Goal: Information Seeking & Learning: Find specific fact

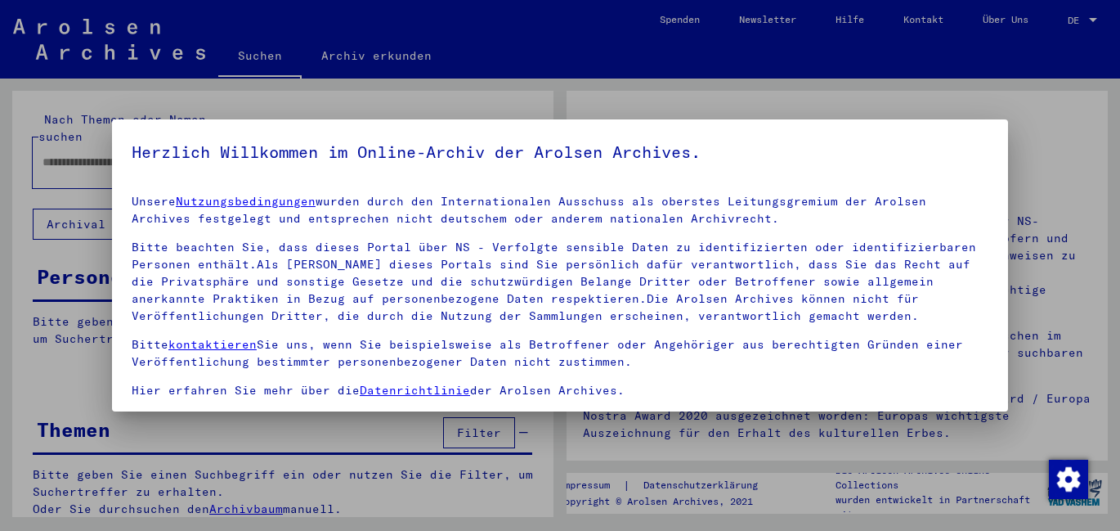
type input "**********"
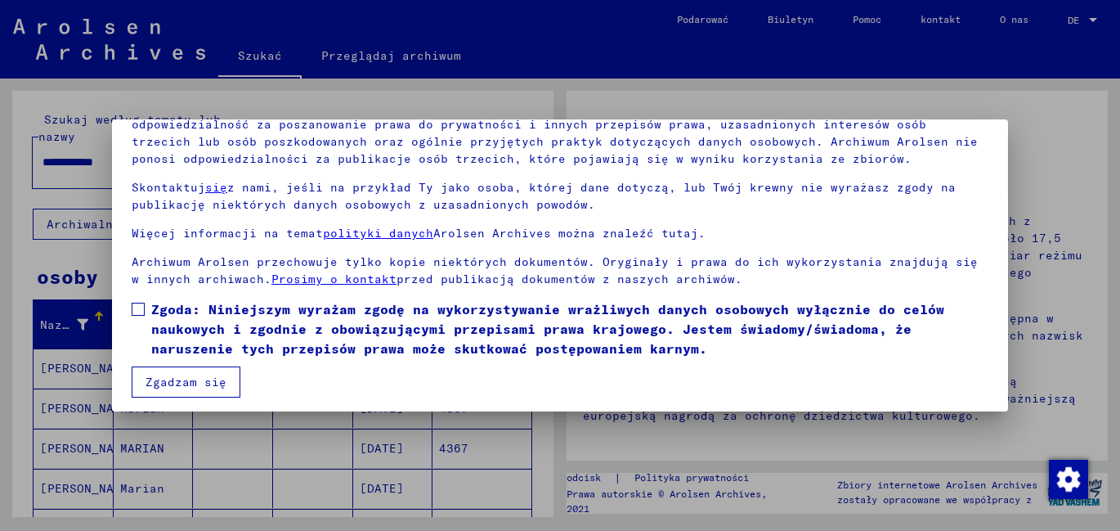
scroll to position [135, 0]
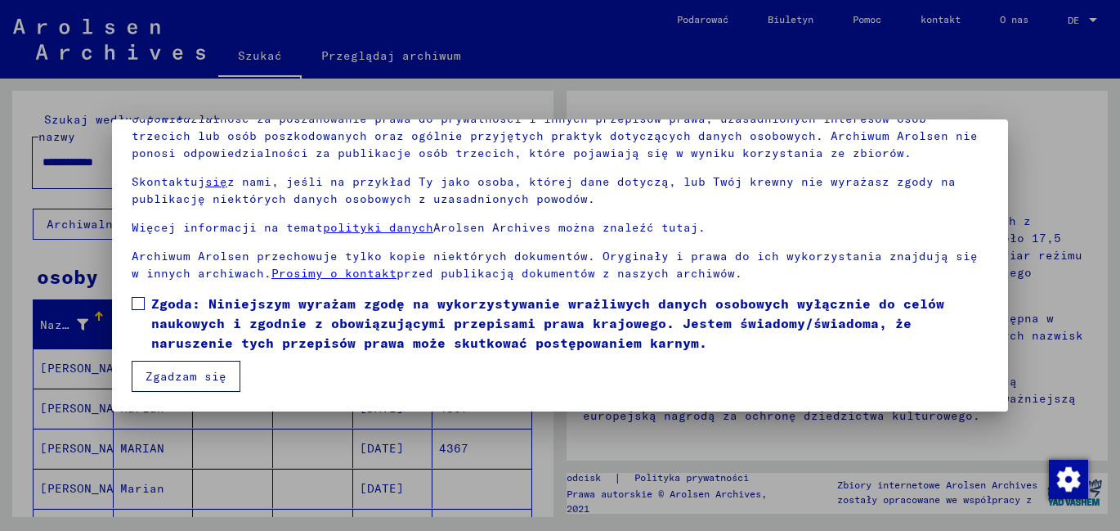
click at [181, 375] on font "Zgadzam się" at bounding box center [186, 376] width 81 height 15
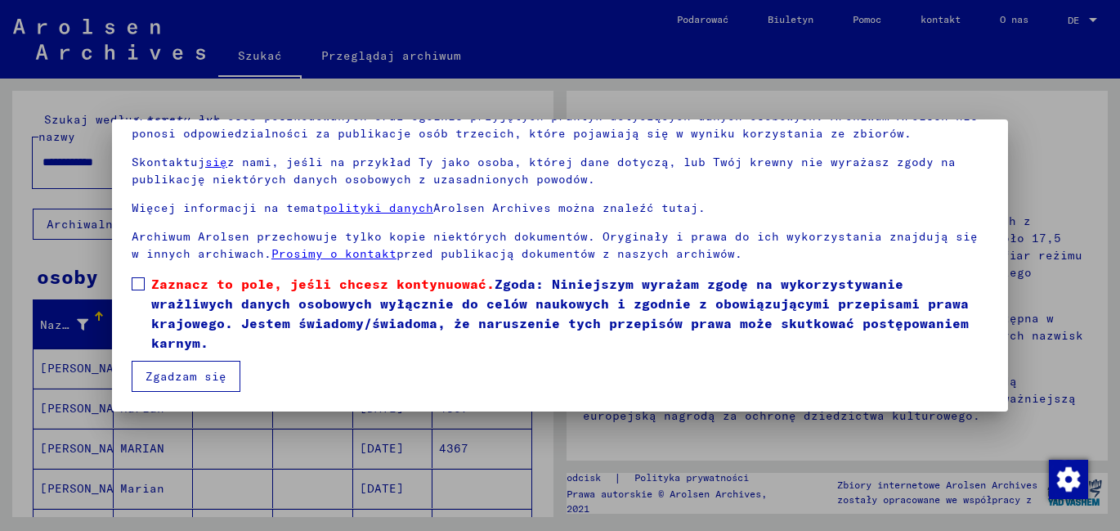
click at [169, 378] on font "Zgadzam się" at bounding box center [186, 376] width 81 height 15
click at [137, 280] on span at bounding box center [138, 283] width 13 height 13
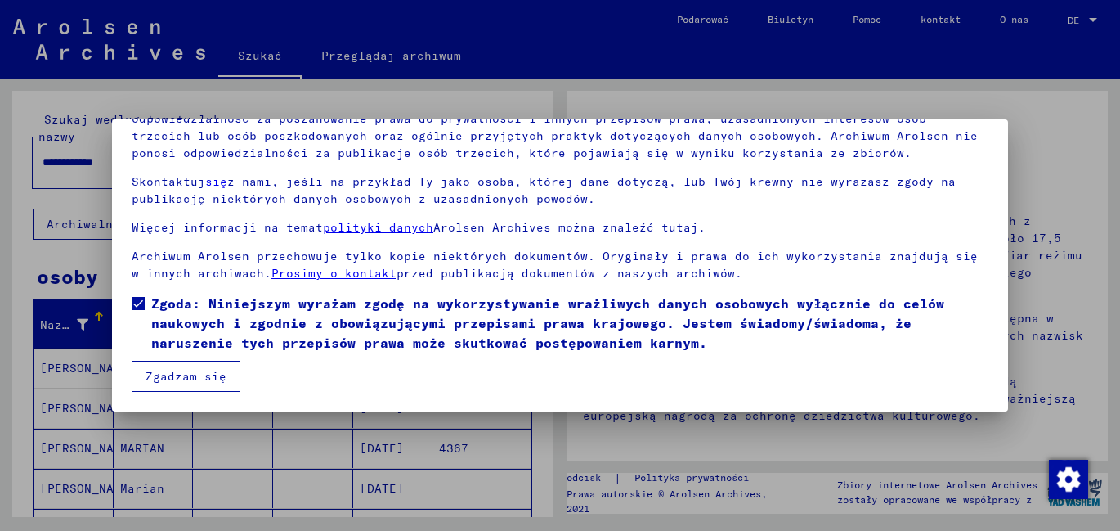
scroll to position [28, 0]
click at [188, 376] on font "Zgadzam się" at bounding box center [186, 376] width 81 height 15
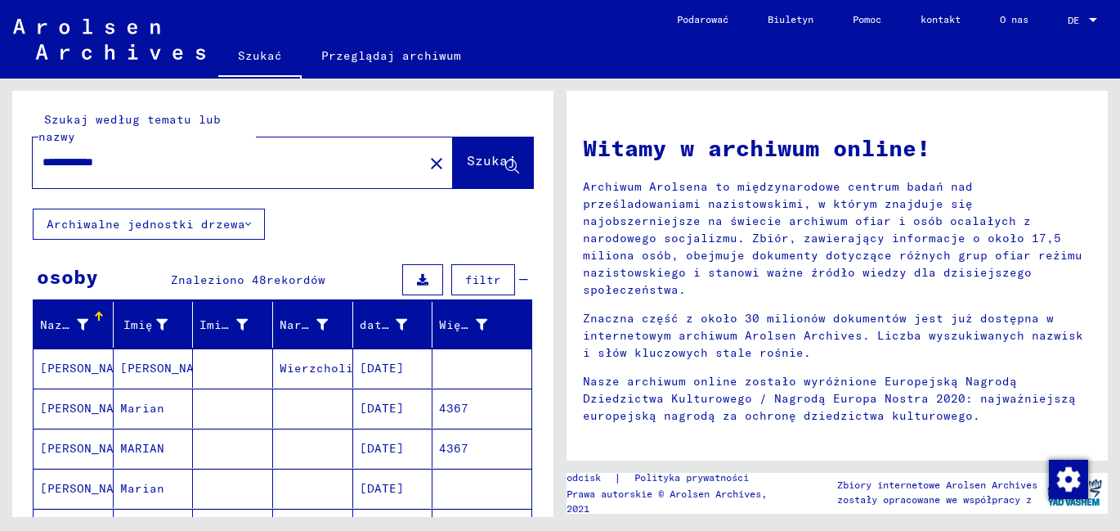
scroll to position [163, 0]
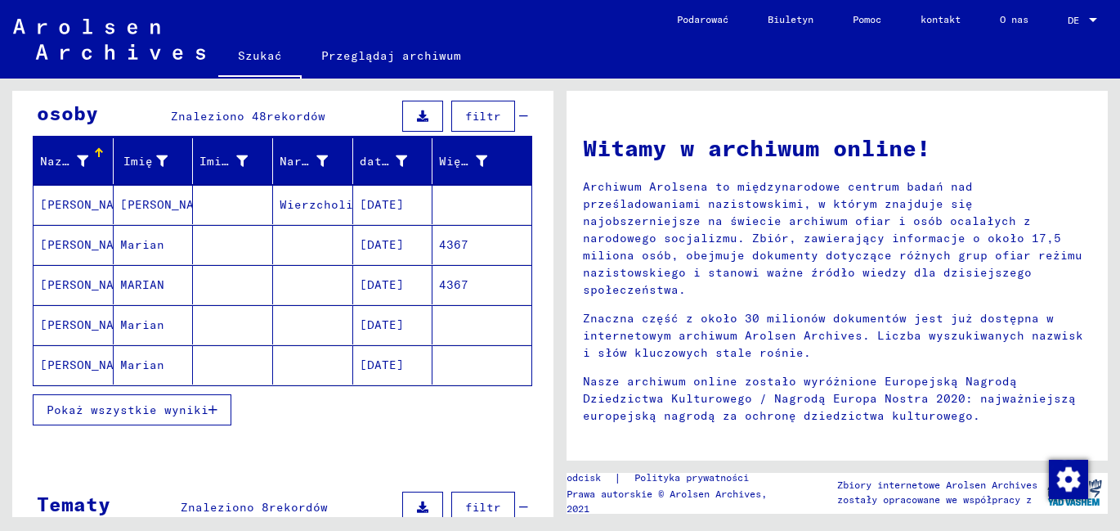
click at [439, 249] on font "4367" at bounding box center [453, 244] width 29 height 15
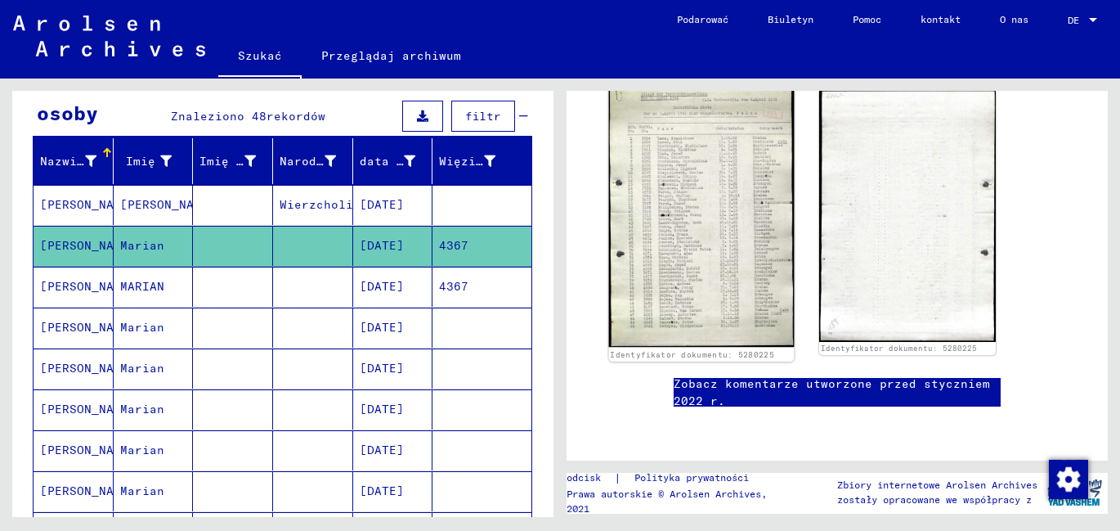
scroll to position [409, 0]
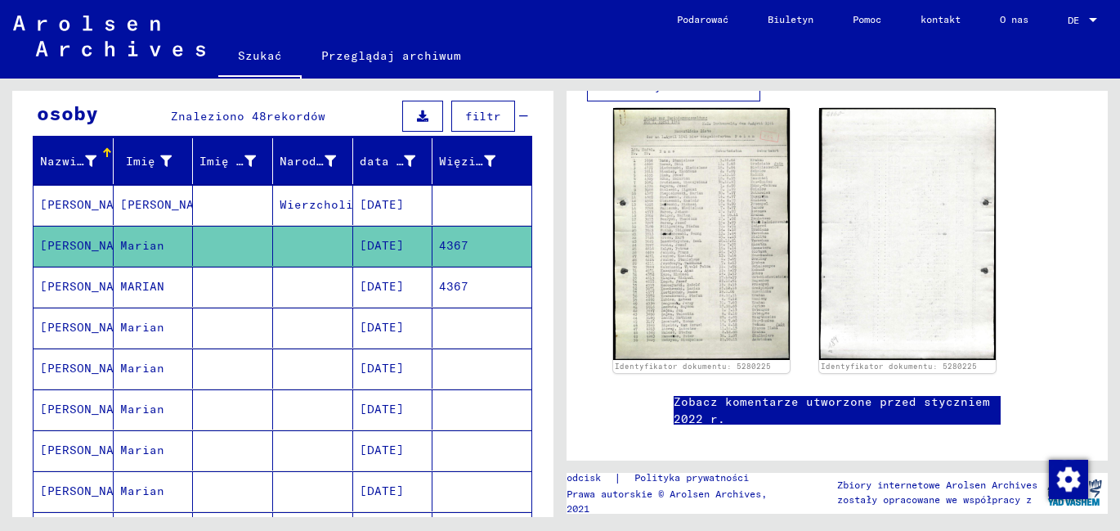
click at [439, 289] on font "4367" at bounding box center [453, 286] width 29 height 15
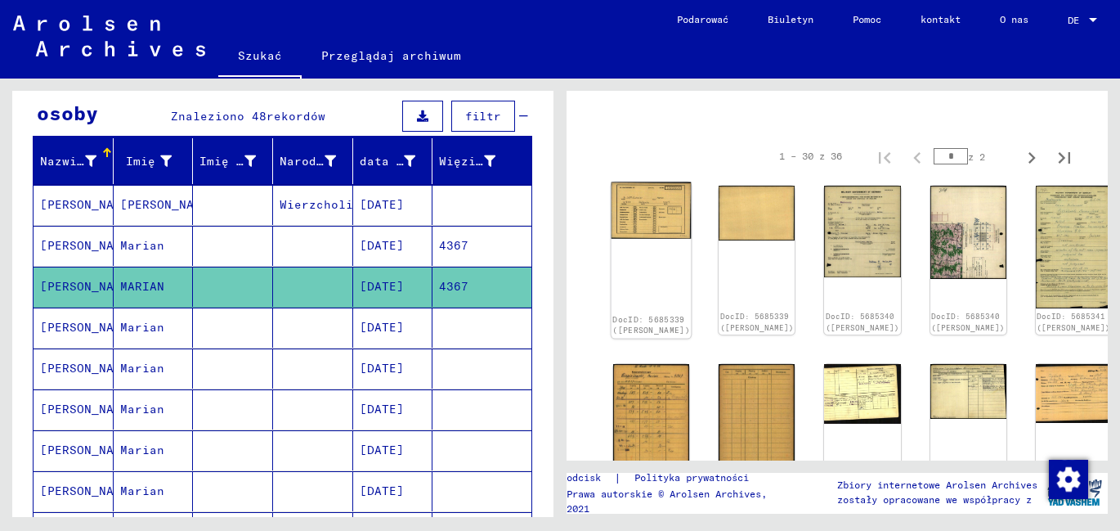
scroll to position [120, 0]
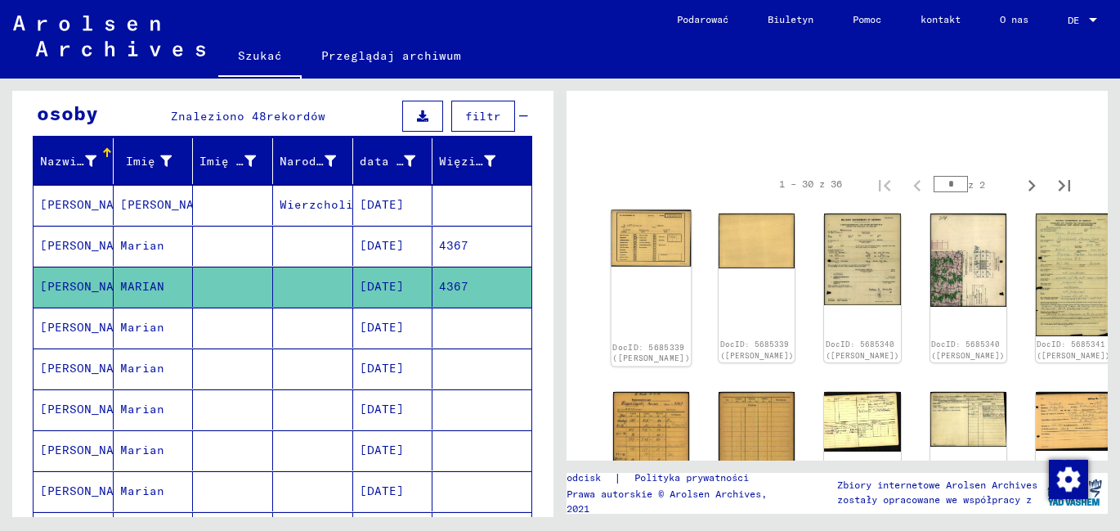
click at [649, 239] on img at bounding box center [651, 238] width 80 height 57
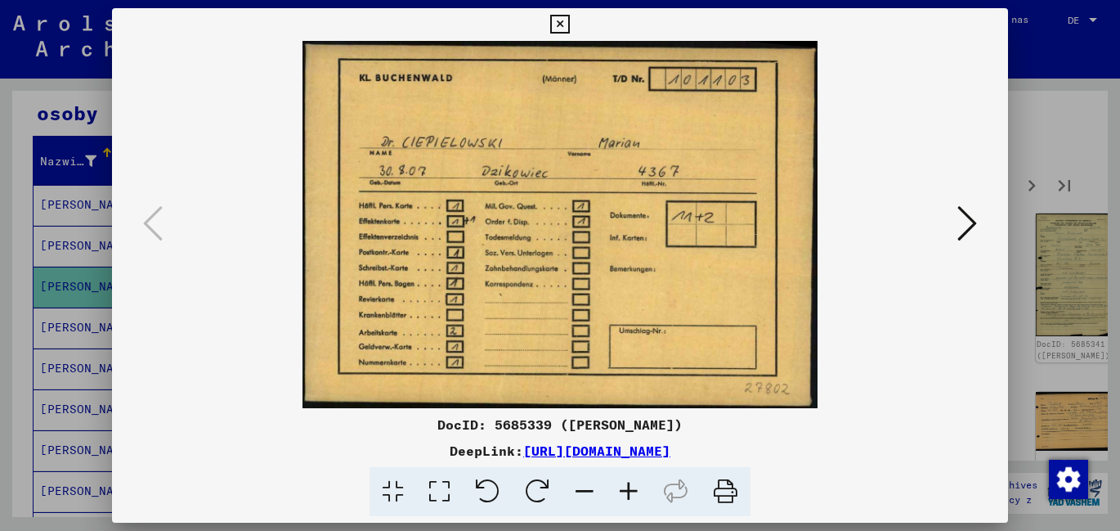
click at [972, 222] on icon at bounding box center [967, 223] width 20 height 39
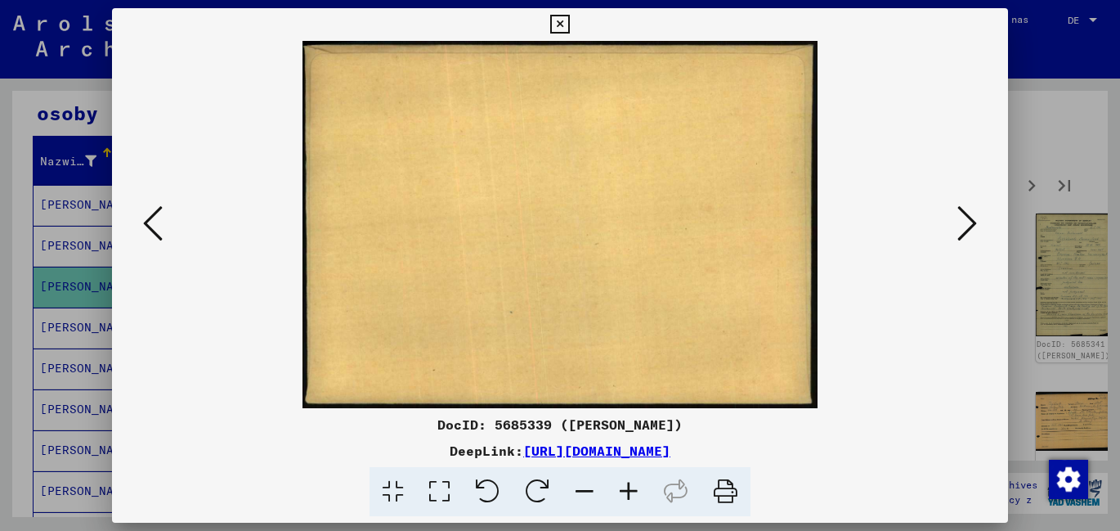
click at [972, 222] on icon at bounding box center [967, 223] width 20 height 39
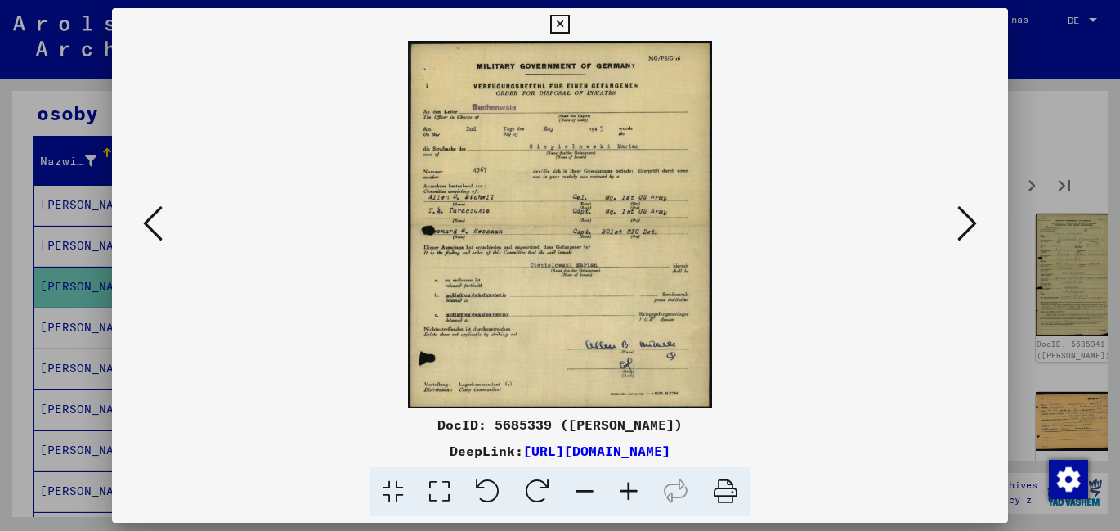
click at [629, 490] on icon at bounding box center [629, 492] width 44 height 50
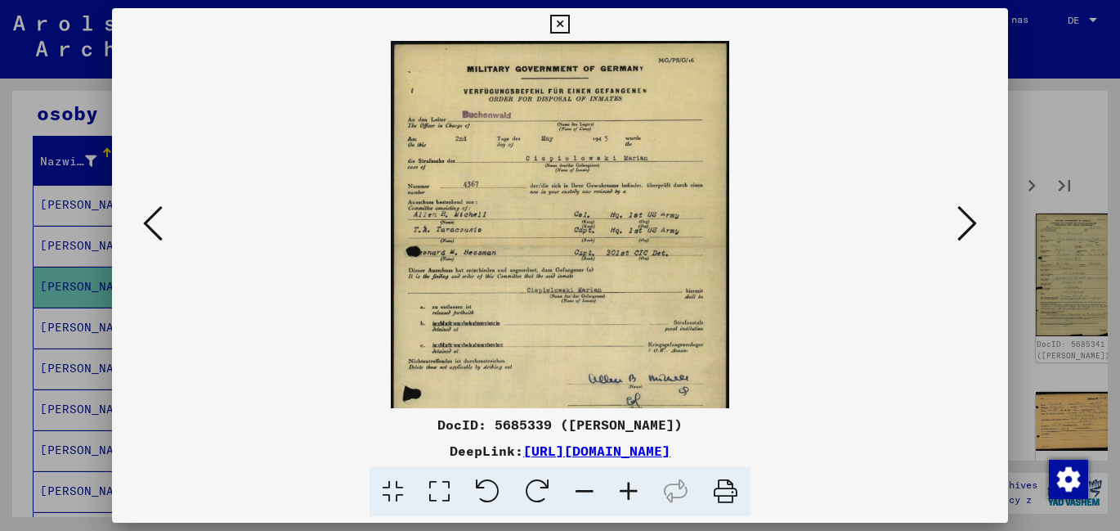
click at [628, 490] on icon at bounding box center [629, 492] width 44 height 50
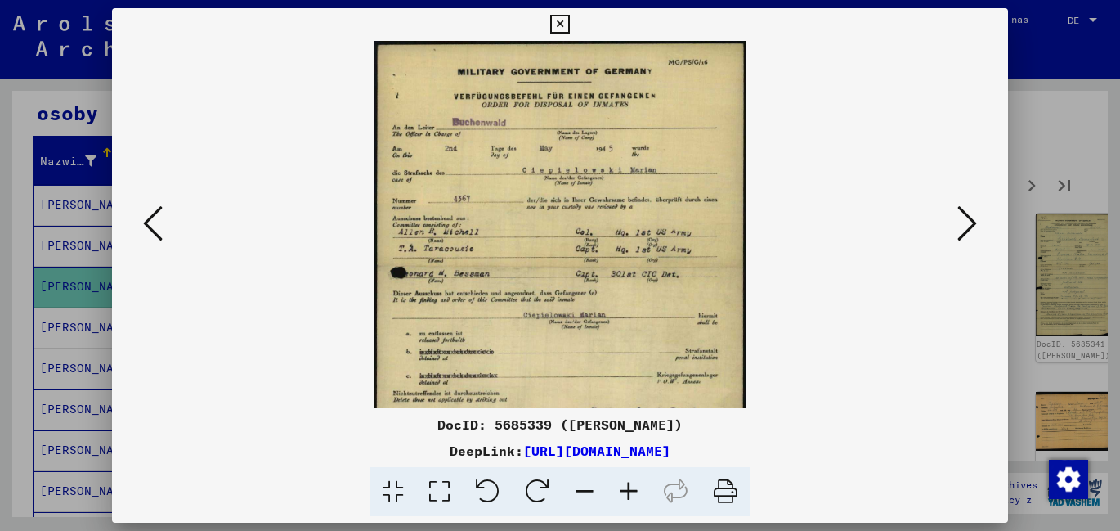
click at [628, 490] on icon at bounding box center [629, 492] width 44 height 50
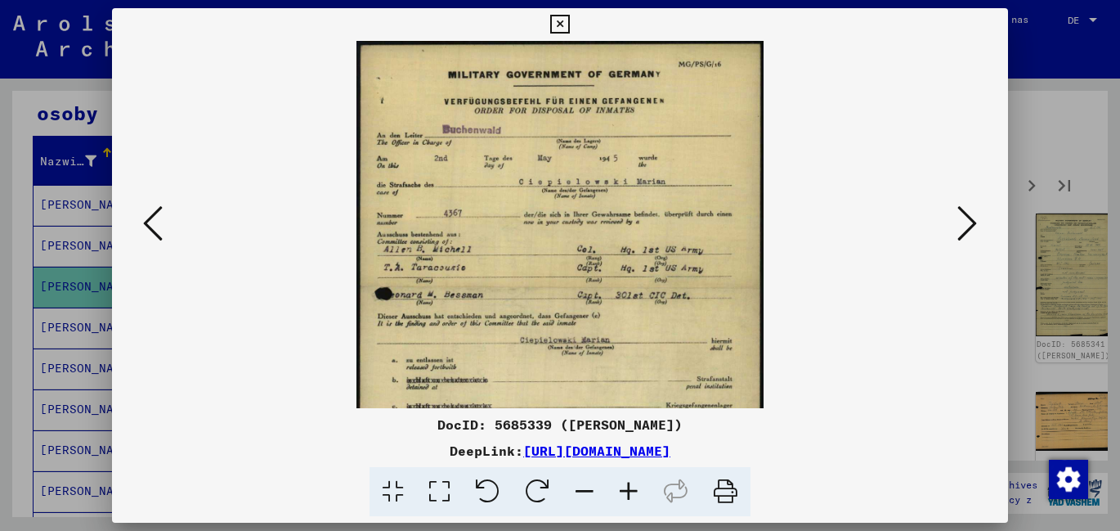
click at [626, 490] on icon at bounding box center [629, 492] width 44 height 50
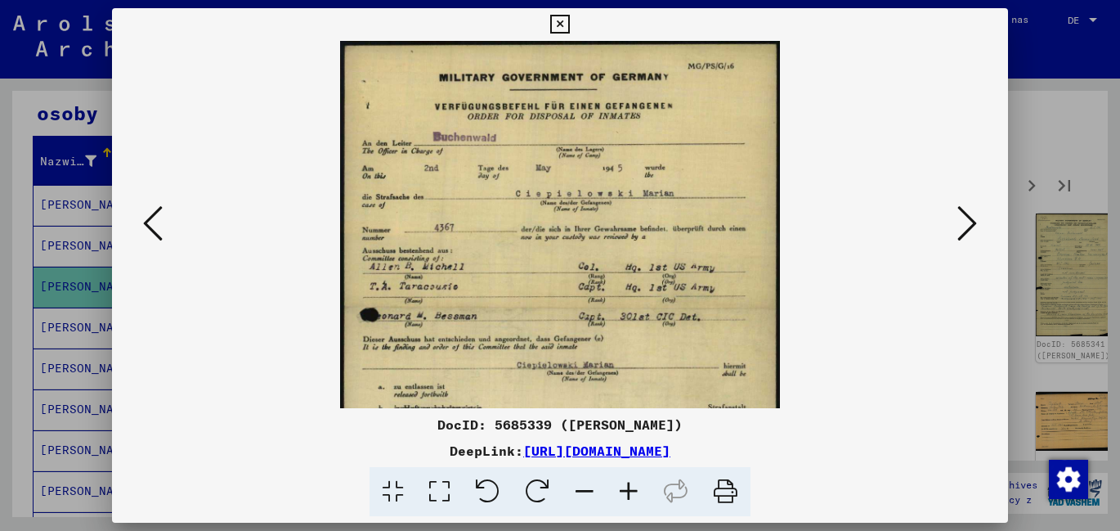
click at [625, 490] on icon at bounding box center [629, 492] width 44 height 50
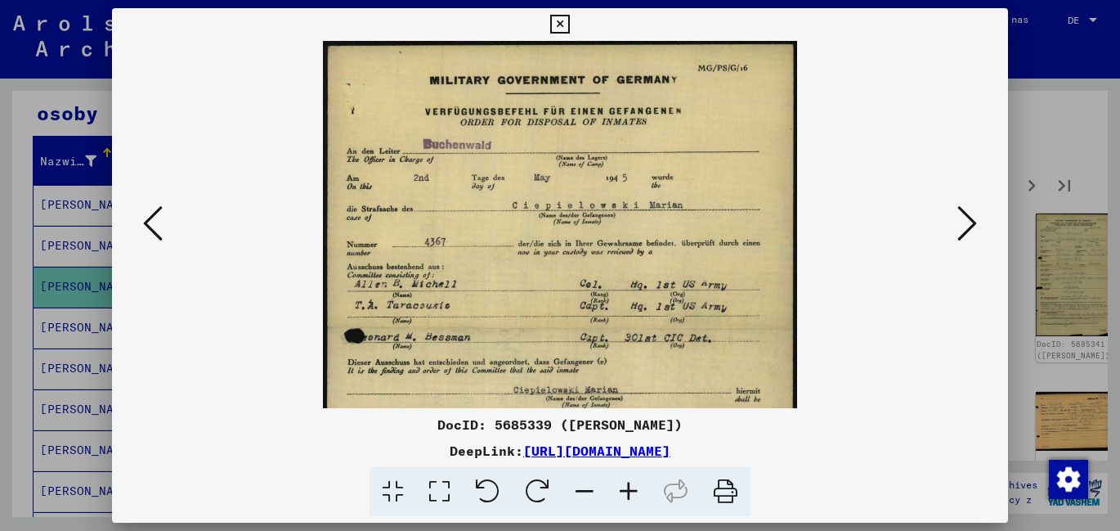
click at [625, 490] on icon at bounding box center [629, 492] width 44 height 50
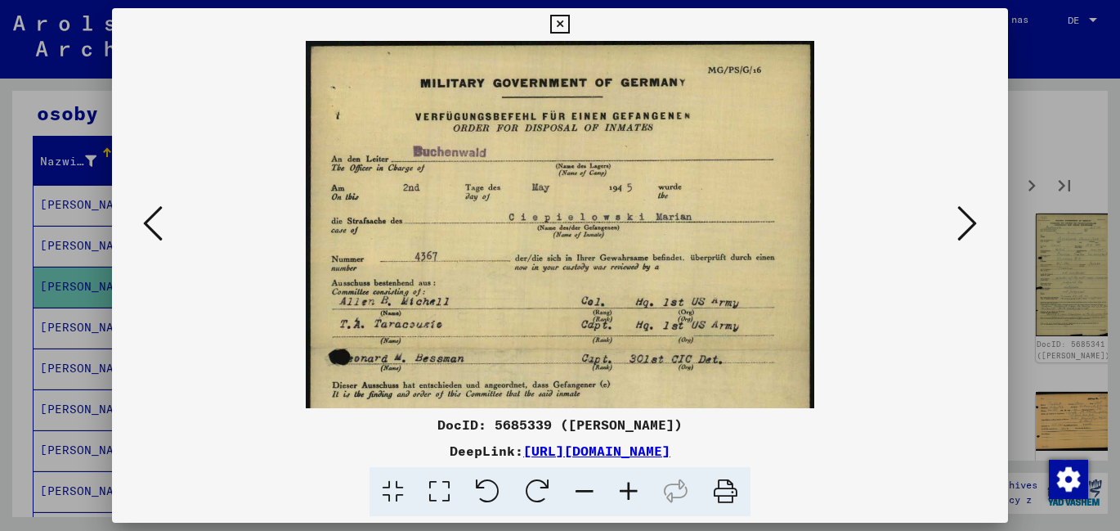
click at [625, 490] on icon at bounding box center [629, 492] width 44 height 50
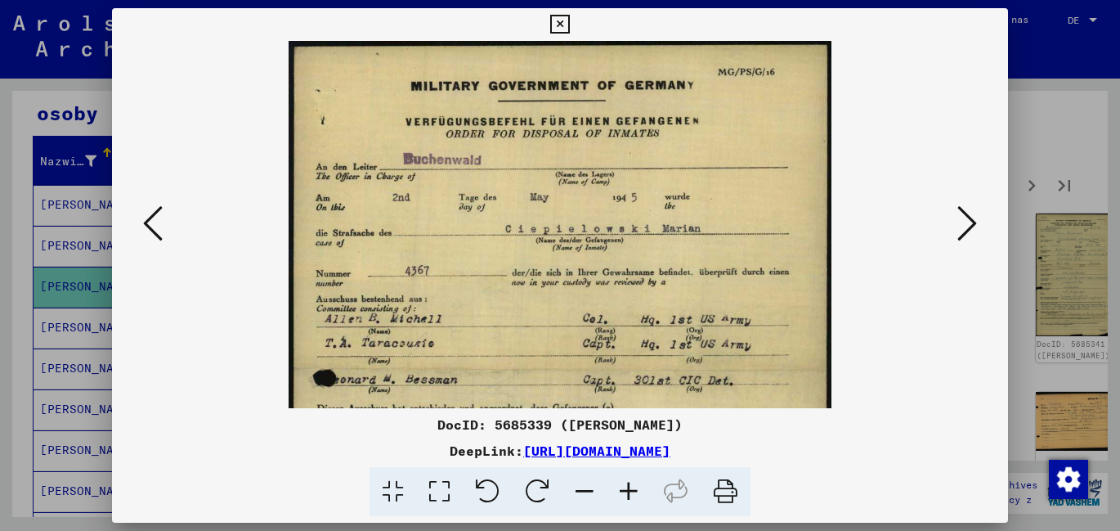
click at [581, 490] on icon at bounding box center [584, 492] width 44 height 50
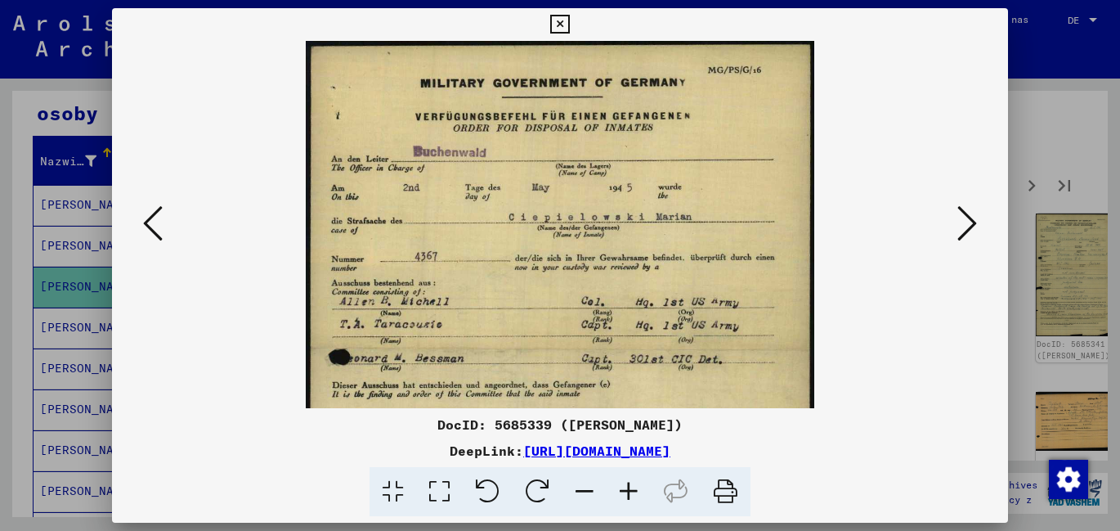
click at [581, 490] on icon at bounding box center [584, 492] width 44 height 50
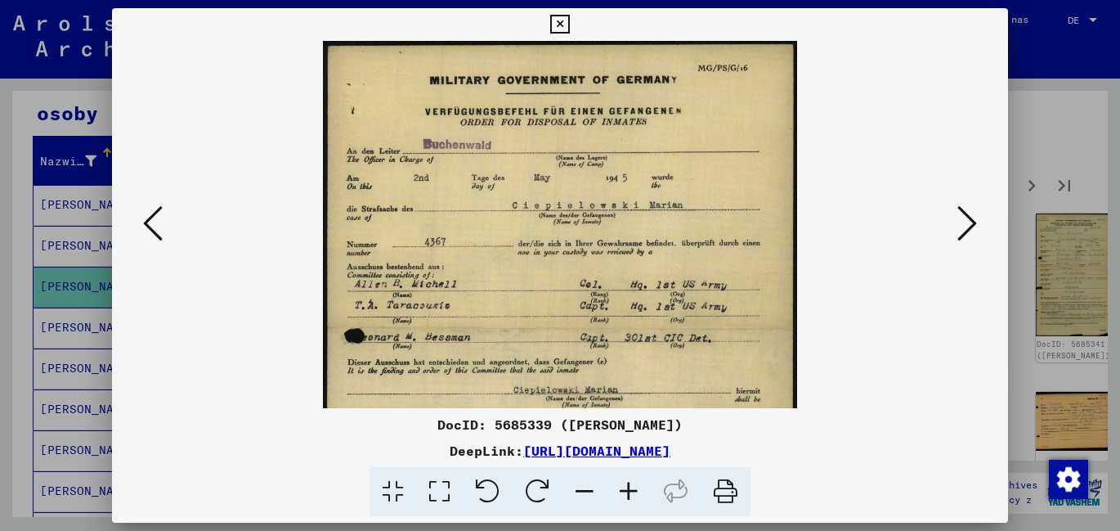
click at [581, 490] on icon at bounding box center [584, 492] width 44 height 50
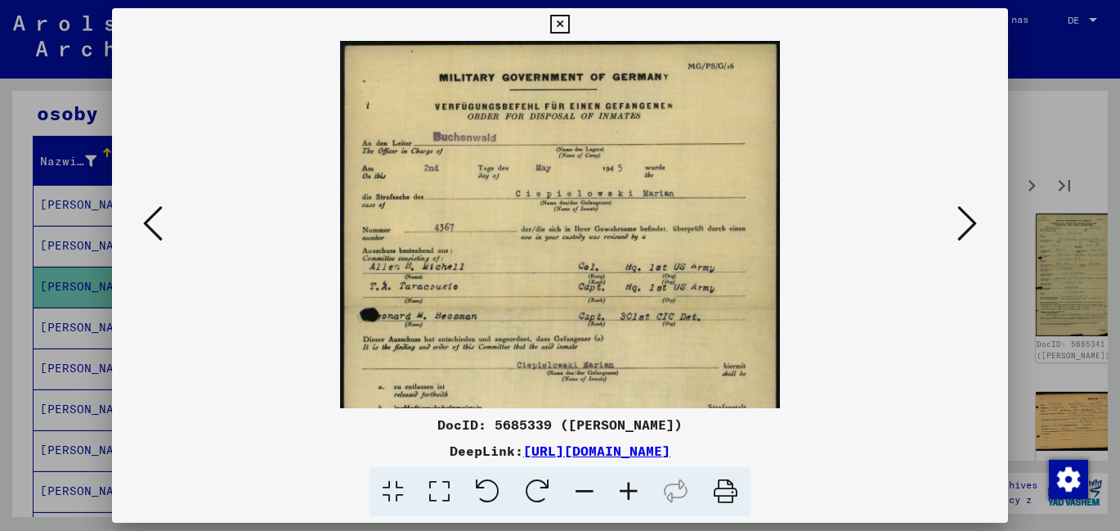
click at [581, 490] on icon at bounding box center [584, 492] width 44 height 50
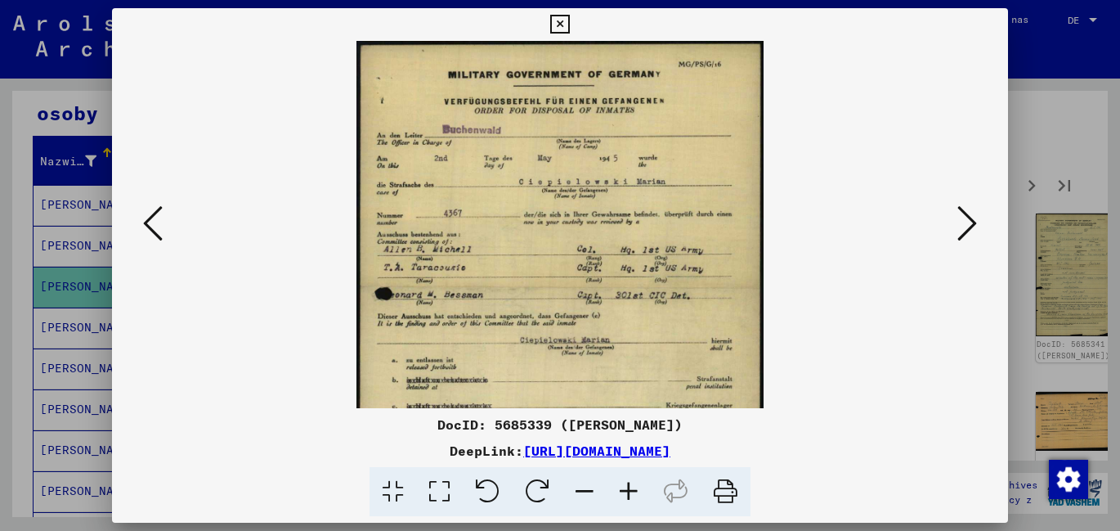
click at [581, 487] on icon at bounding box center [584, 492] width 44 height 50
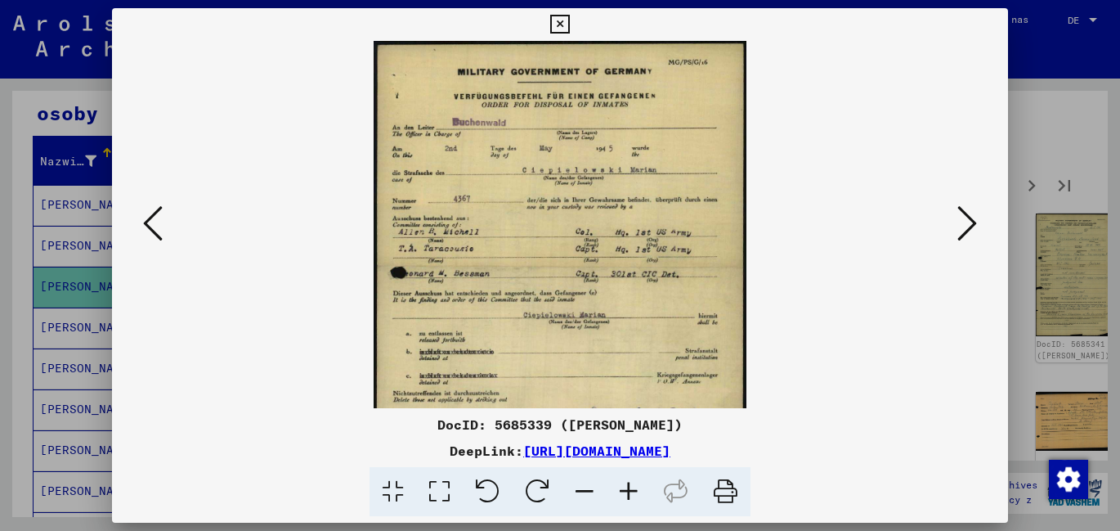
click at [581, 487] on icon at bounding box center [584, 492] width 44 height 50
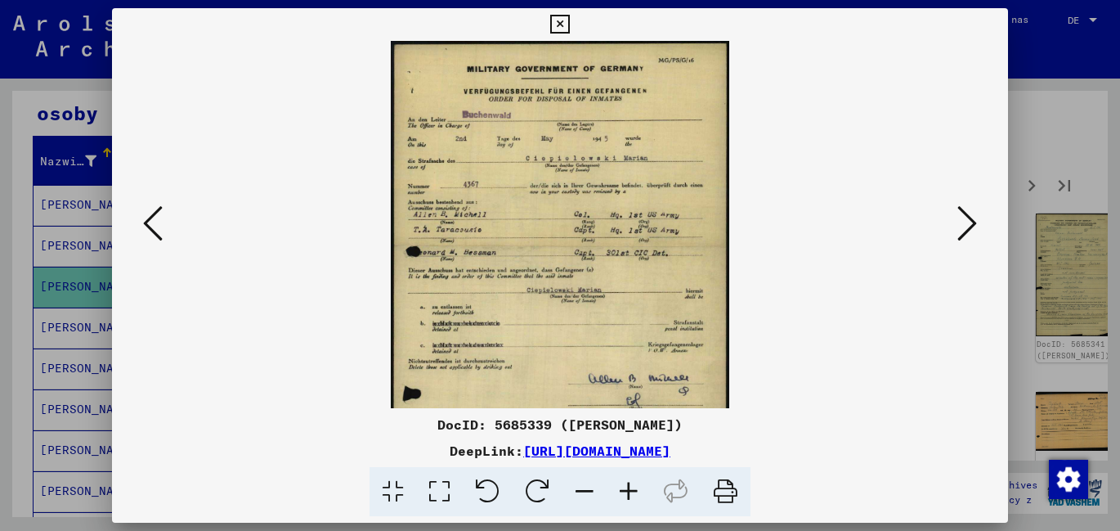
click at [581, 487] on icon at bounding box center [584, 492] width 44 height 50
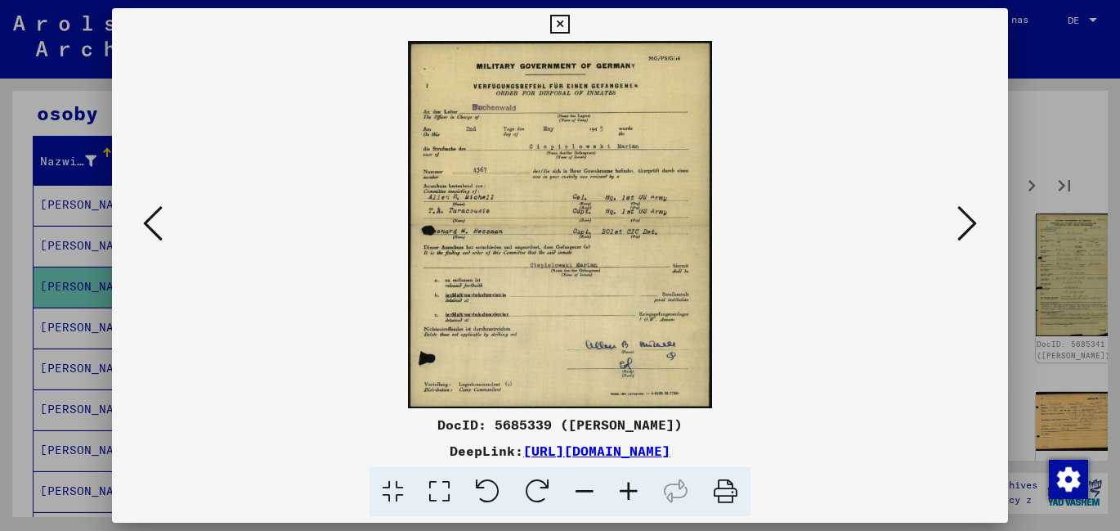
click at [969, 222] on icon at bounding box center [967, 223] width 20 height 39
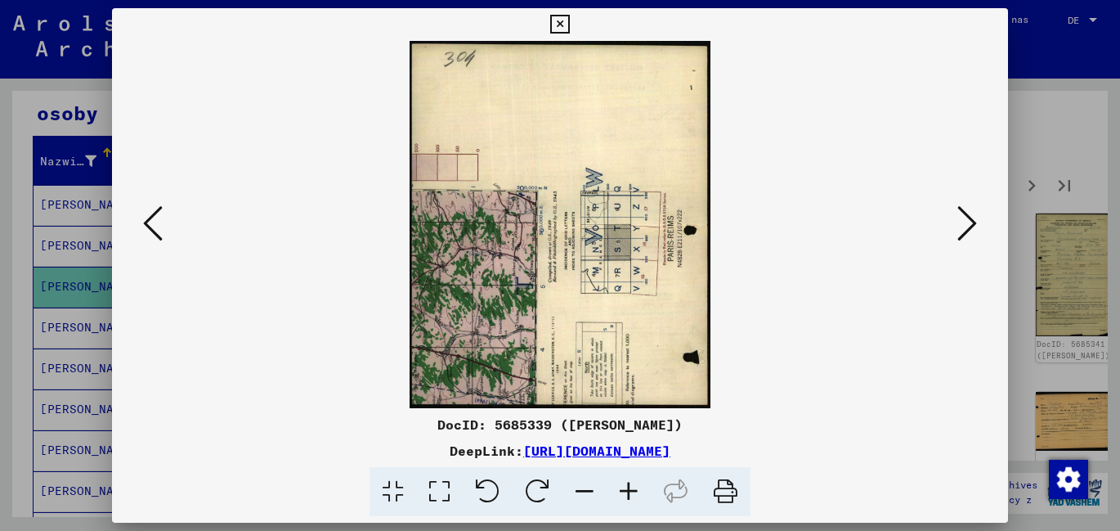
click at [969, 222] on icon at bounding box center [967, 223] width 20 height 39
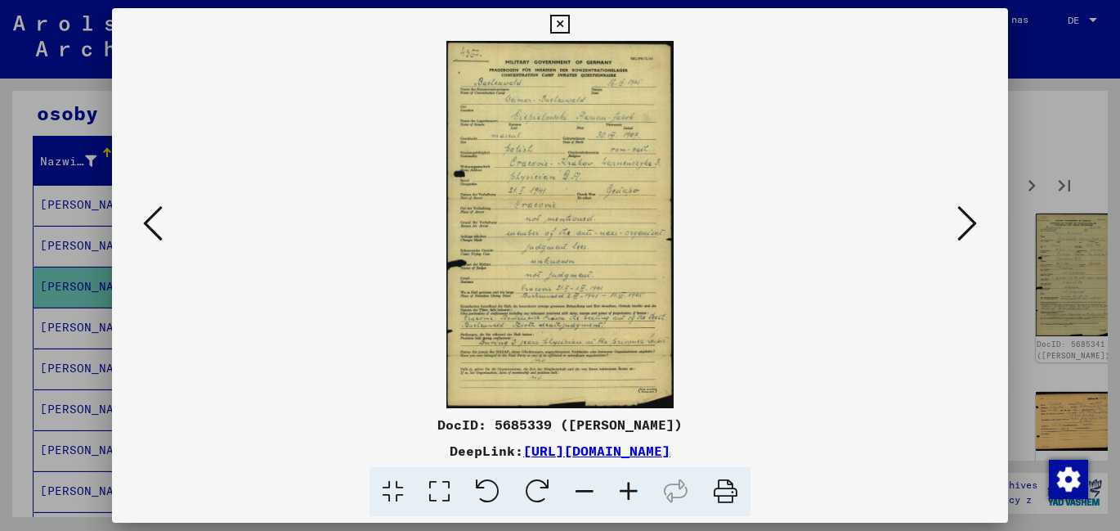
click at [629, 490] on icon at bounding box center [629, 492] width 44 height 50
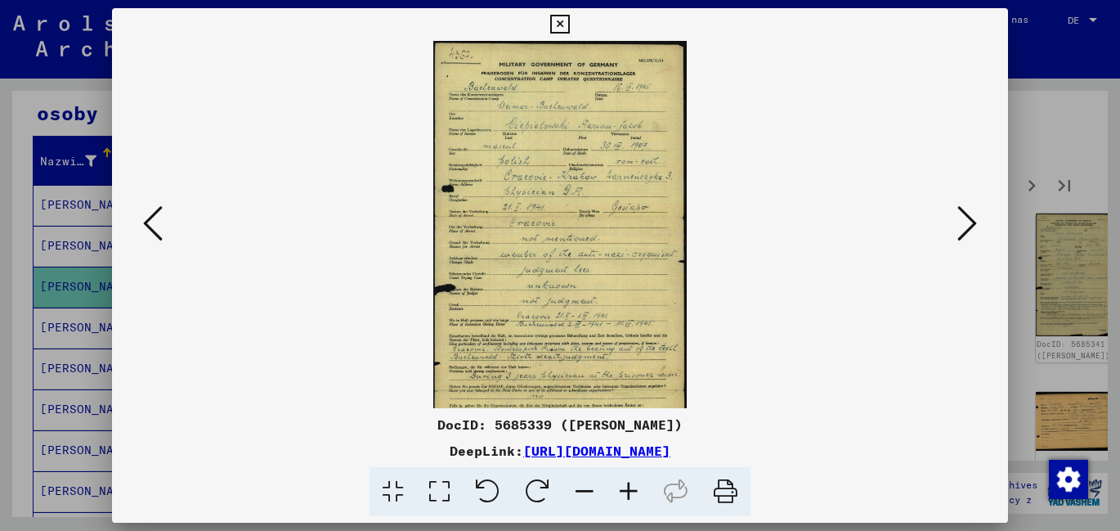
click at [629, 490] on icon at bounding box center [629, 492] width 44 height 50
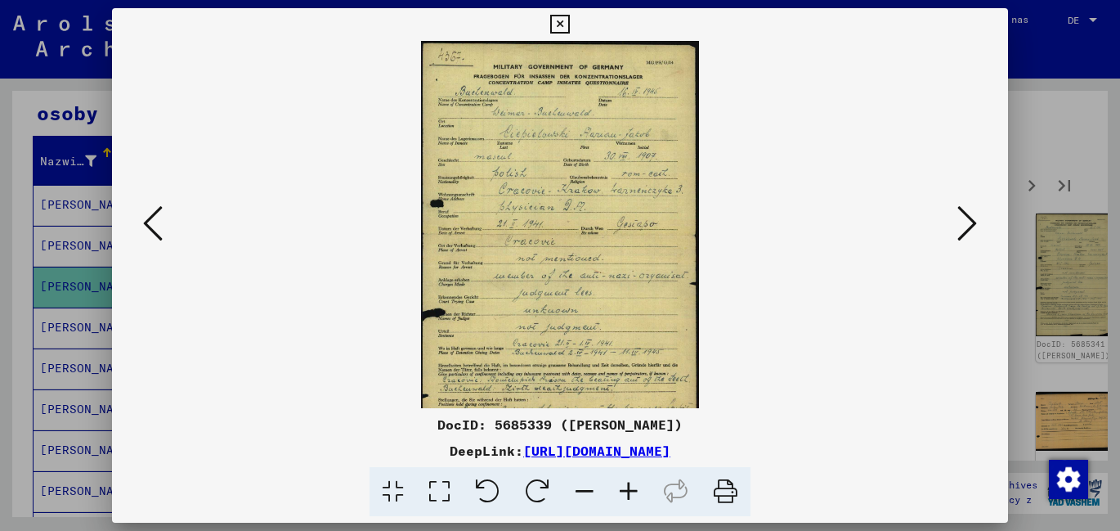
click at [628, 490] on icon at bounding box center [629, 492] width 44 height 50
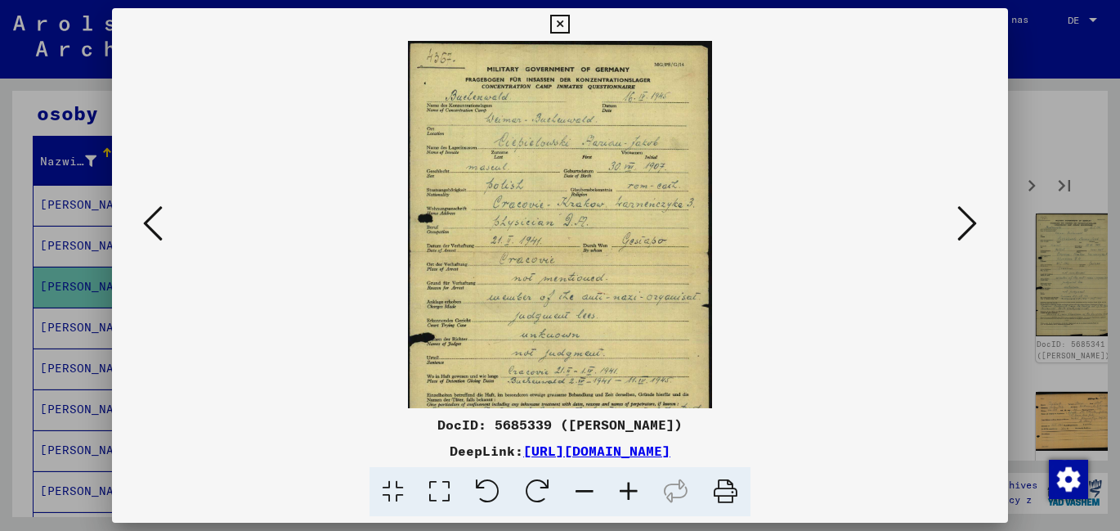
click at [628, 490] on icon at bounding box center [629, 492] width 44 height 50
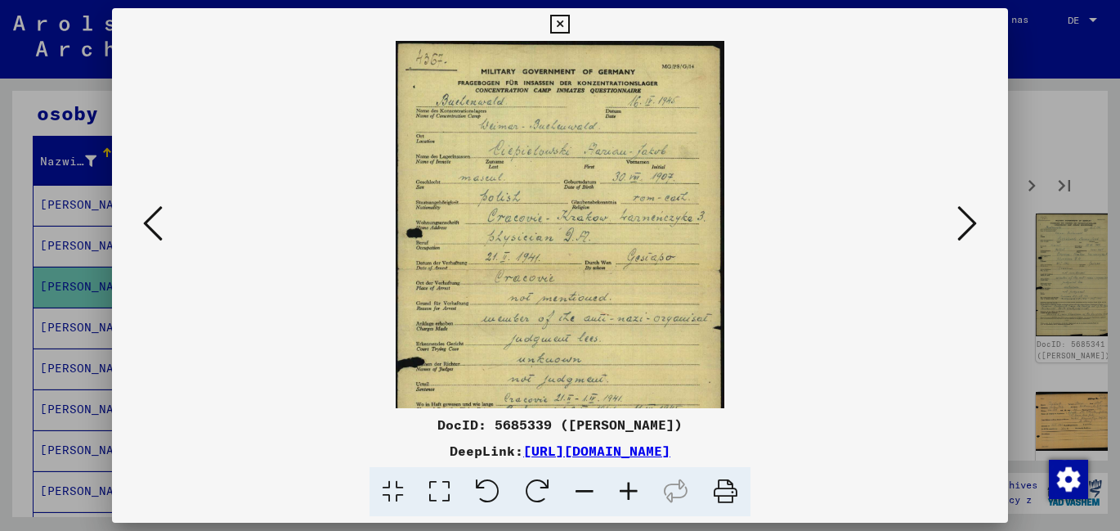
click at [971, 221] on icon at bounding box center [967, 223] width 20 height 39
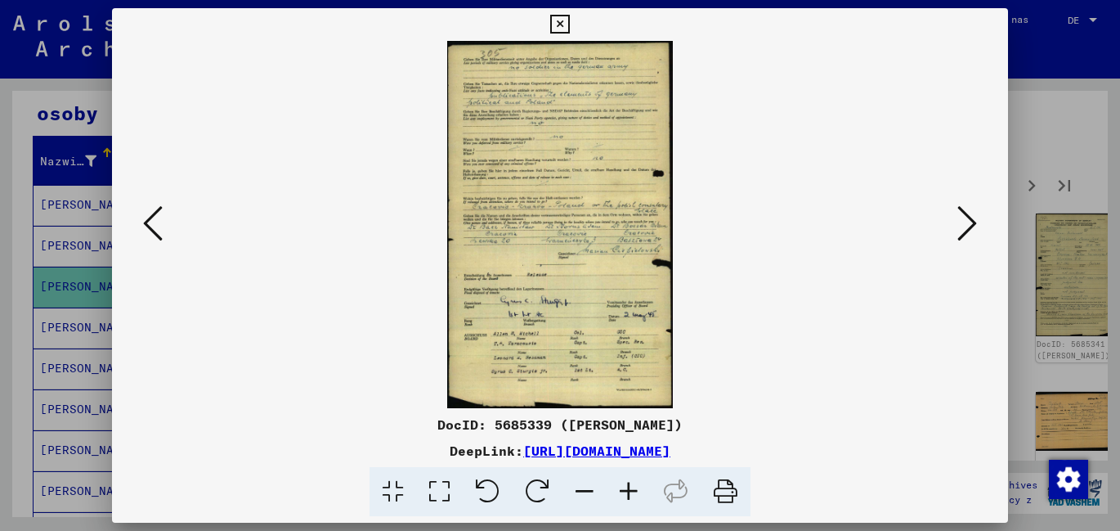
click at [970, 222] on icon at bounding box center [967, 223] width 20 height 39
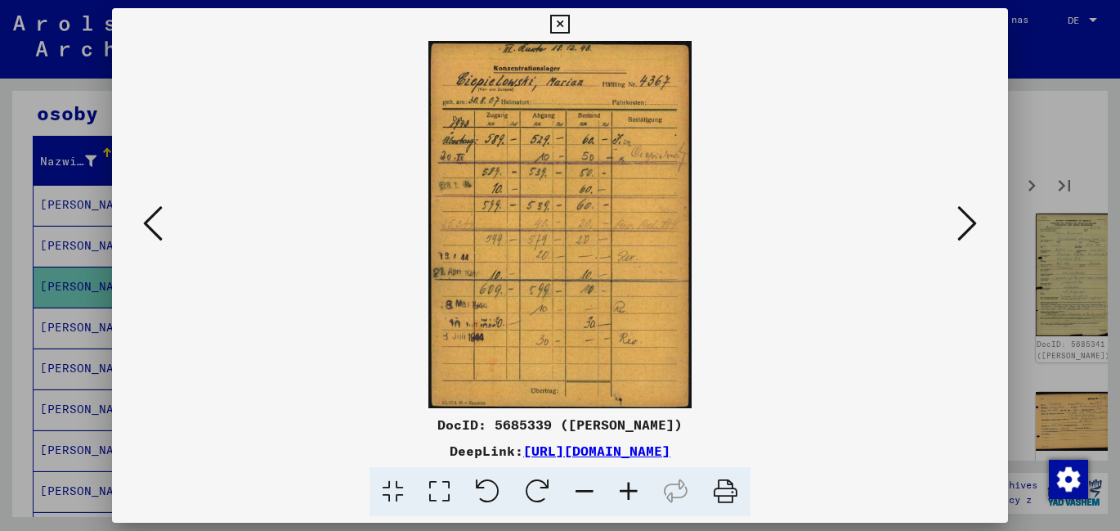
click at [973, 222] on icon at bounding box center [967, 223] width 20 height 39
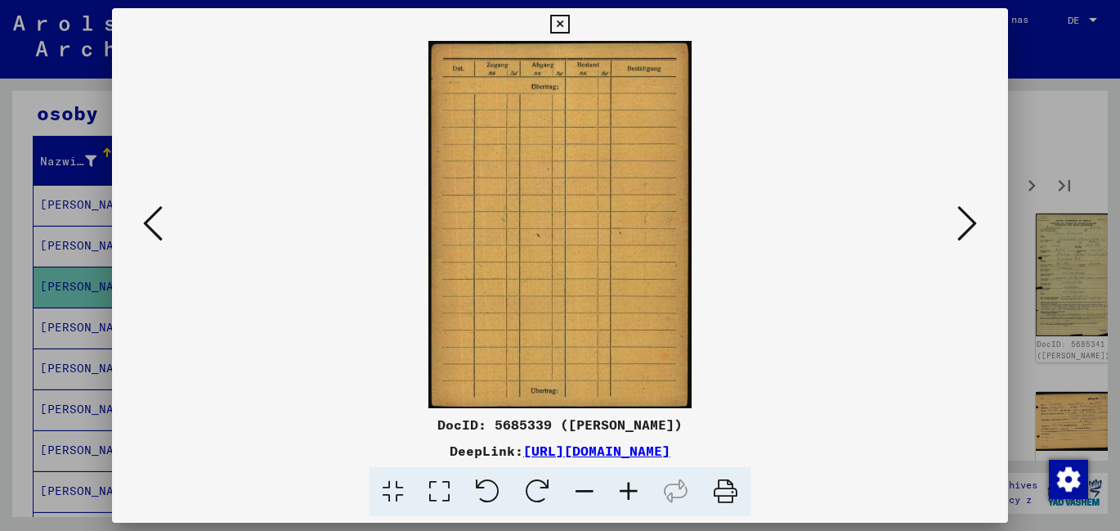
click at [973, 221] on icon at bounding box center [967, 223] width 20 height 39
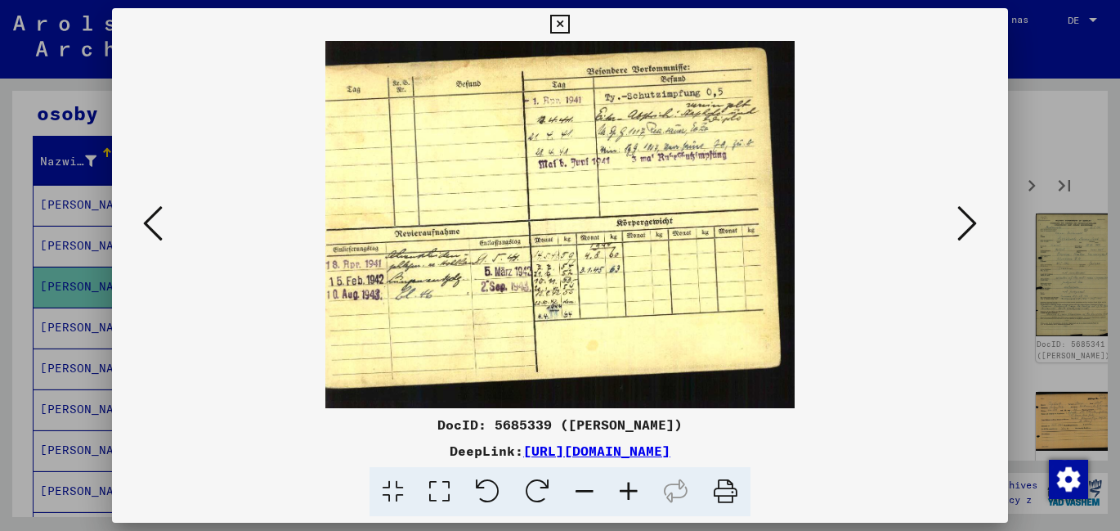
click at [970, 222] on icon at bounding box center [967, 223] width 20 height 39
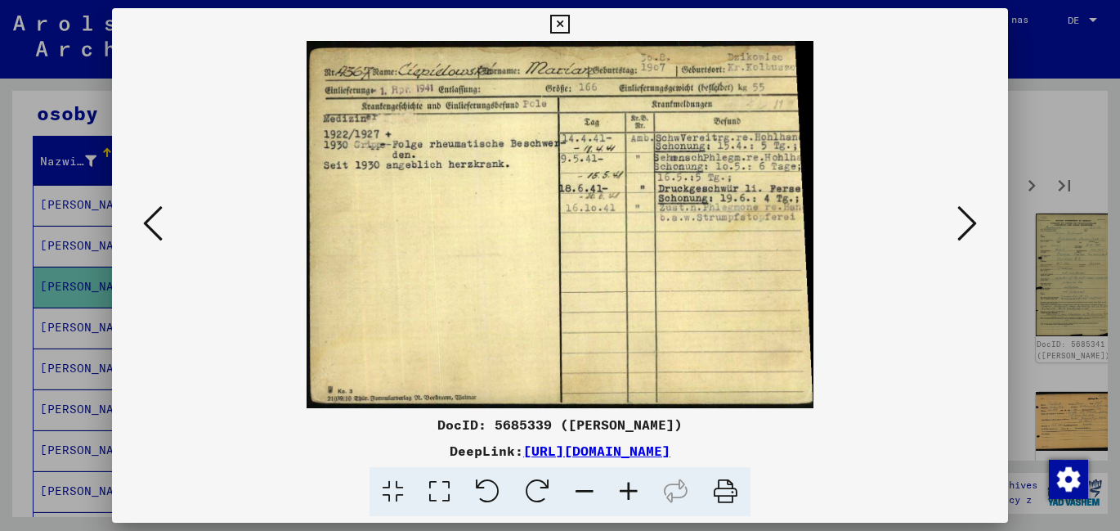
click at [970, 222] on icon at bounding box center [967, 223] width 20 height 39
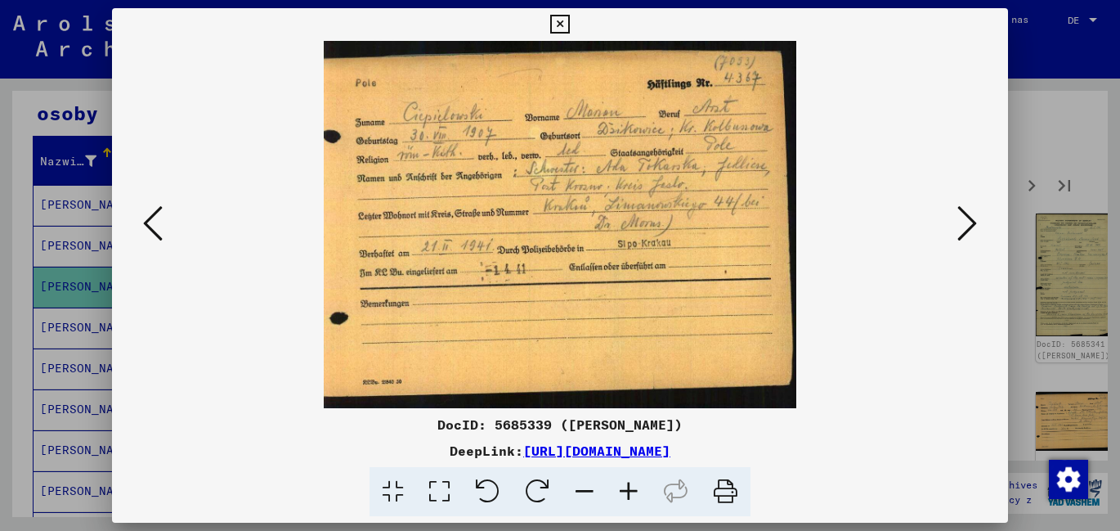
click at [970, 222] on icon at bounding box center [967, 223] width 20 height 39
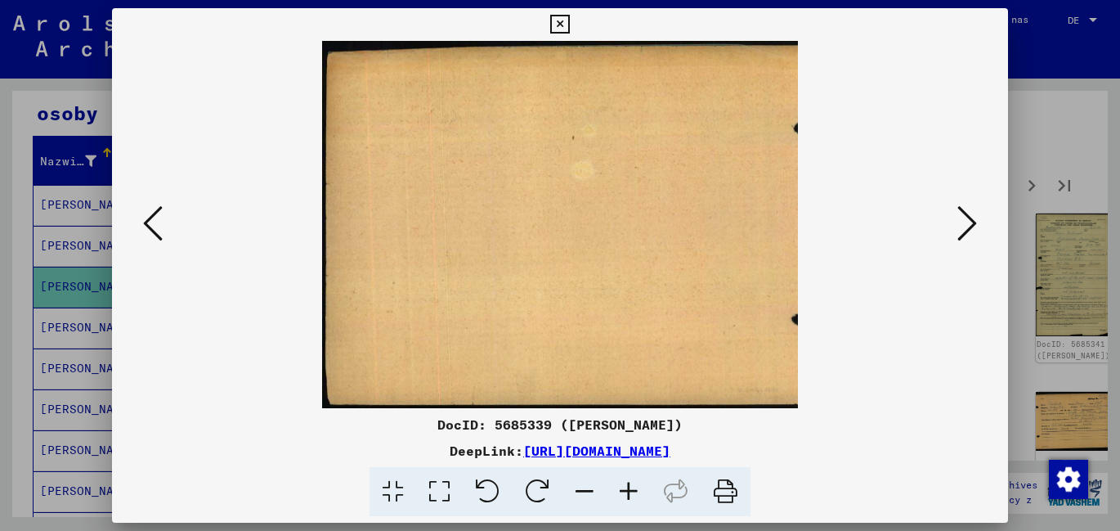
click at [970, 222] on icon at bounding box center [967, 223] width 20 height 39
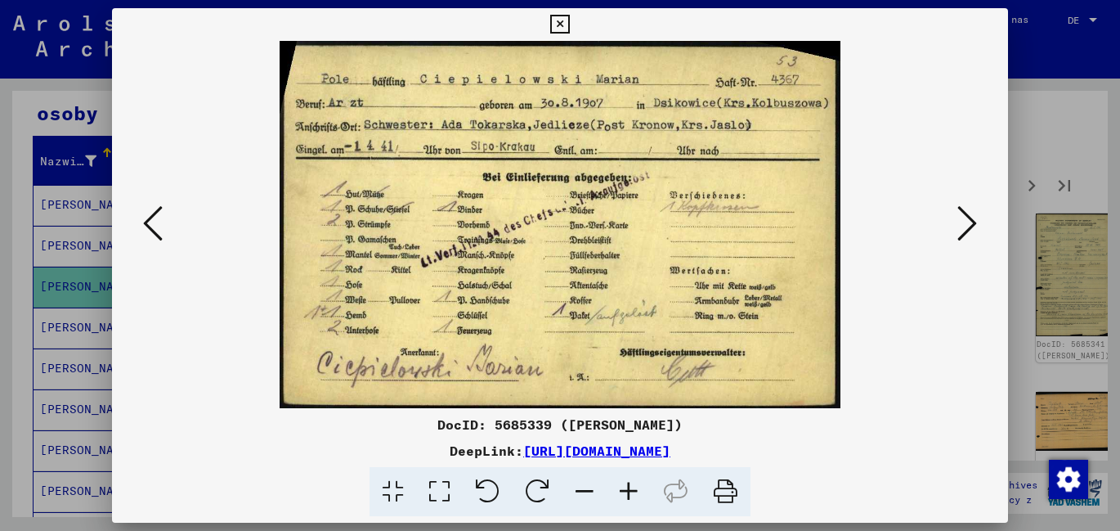
click at [969, 224] on icon at bounding box center [967, 223] width 20 height 39
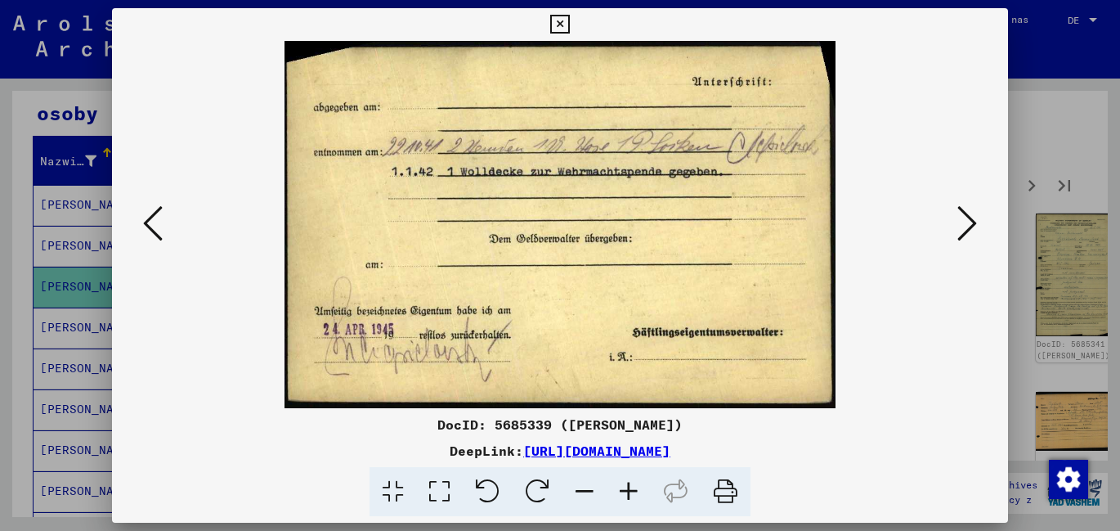
click at [969, 224] on icon at bounding box center [967, 223] width 20 height 39
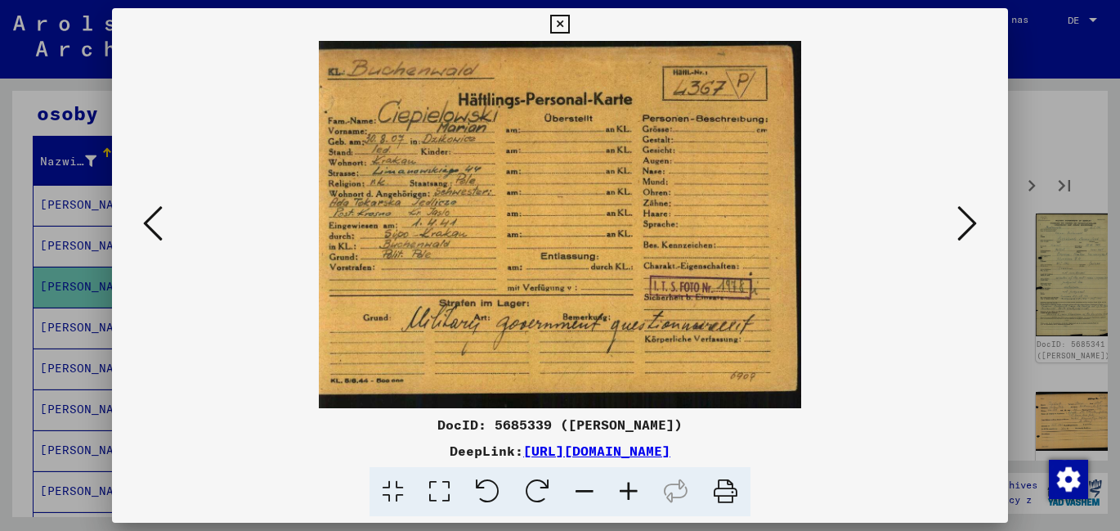
click at [971, 223] on icon at bounding box center [967, 223] width 20 height 39
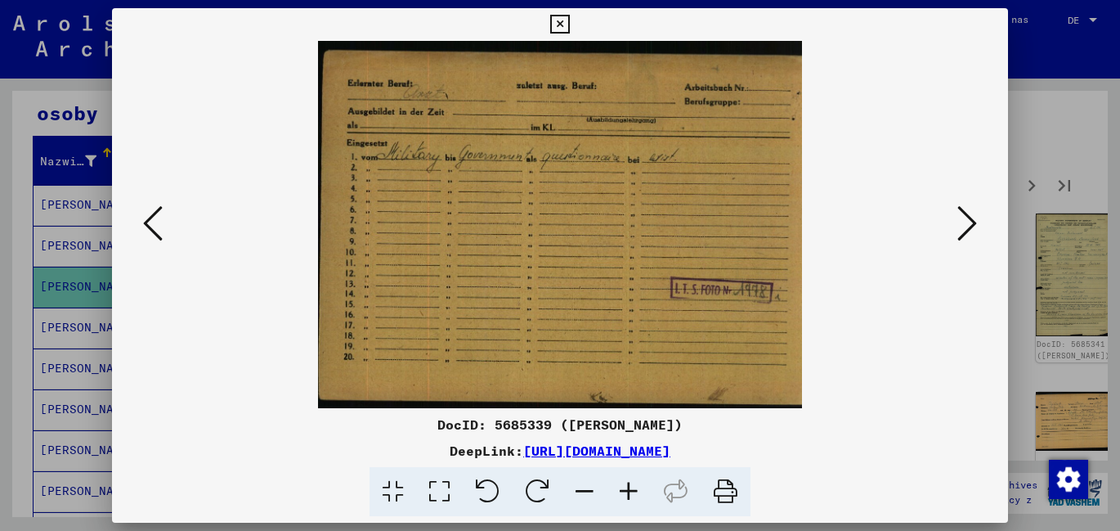
click at [971, 223] on icon at bounding box center [967, 223] width 20 height 39
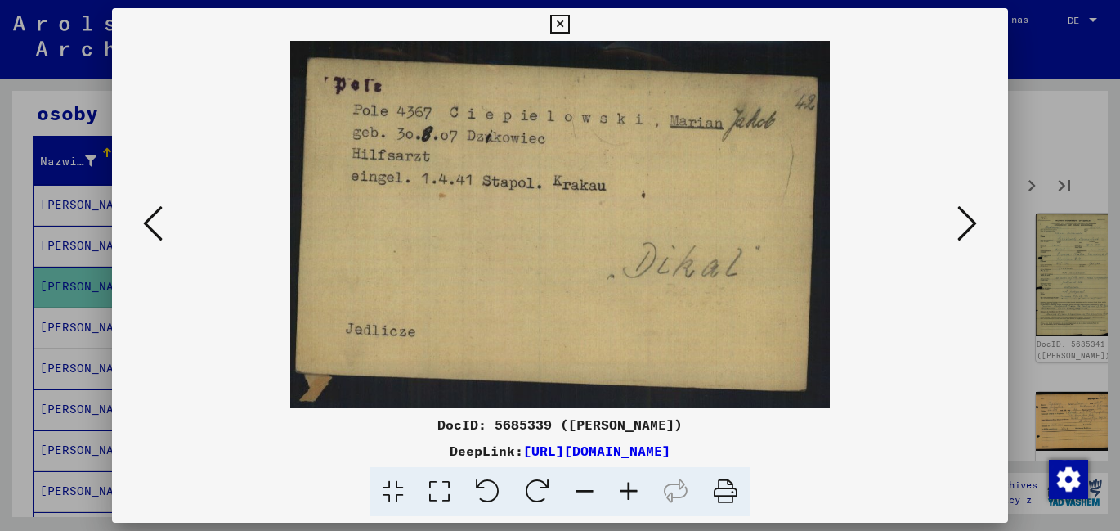
click at [971, 223] on icon at bounding box center [967, 223] width 20 height 39
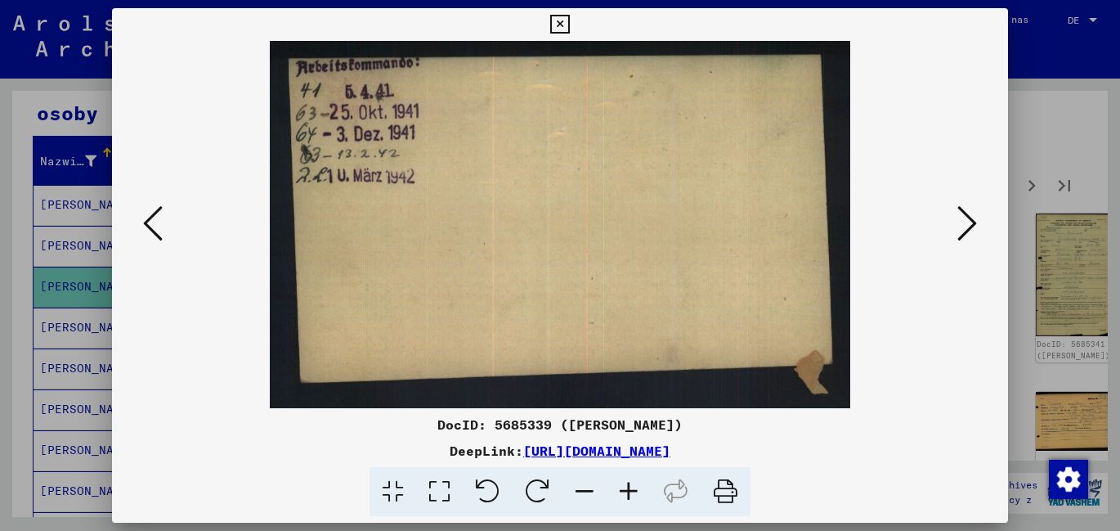
click at [971, 223] on icon at bounding box center [967, 223] width 20 height 39
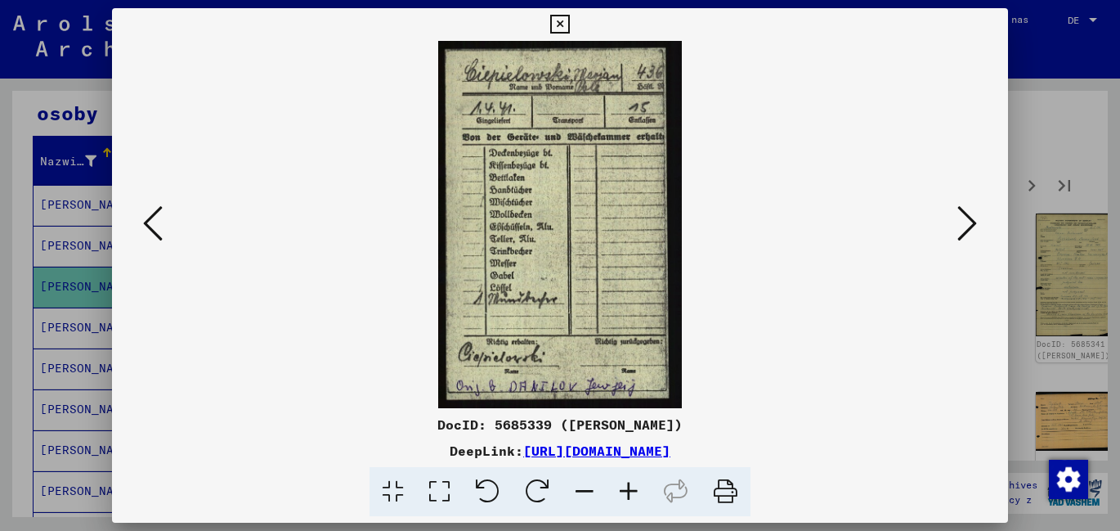
click at [971, 223] on icon at bounding box center [967, 223] width 20 height 39
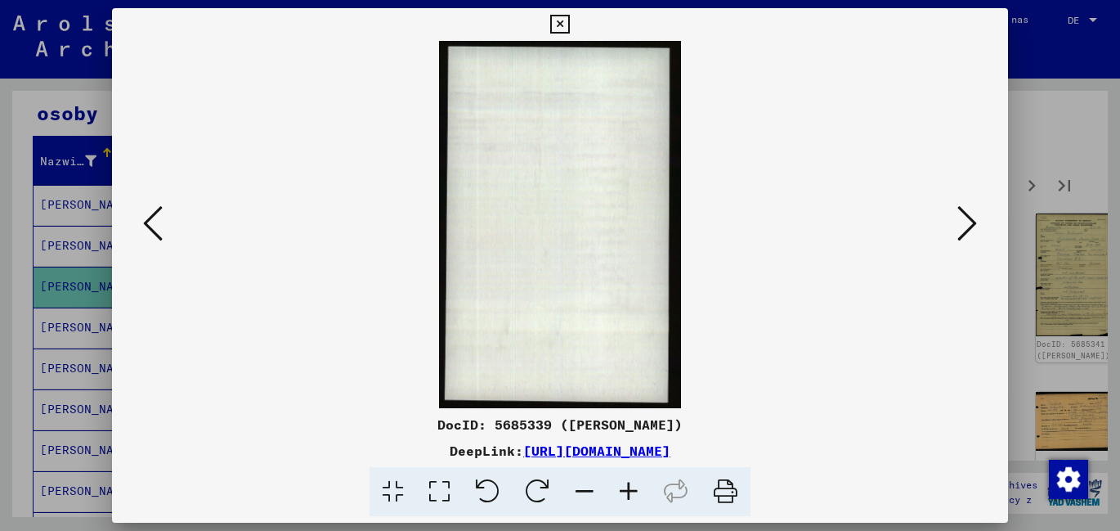
click at [971, 223] on icon at bounding box center [967, 223] width 20 height 39
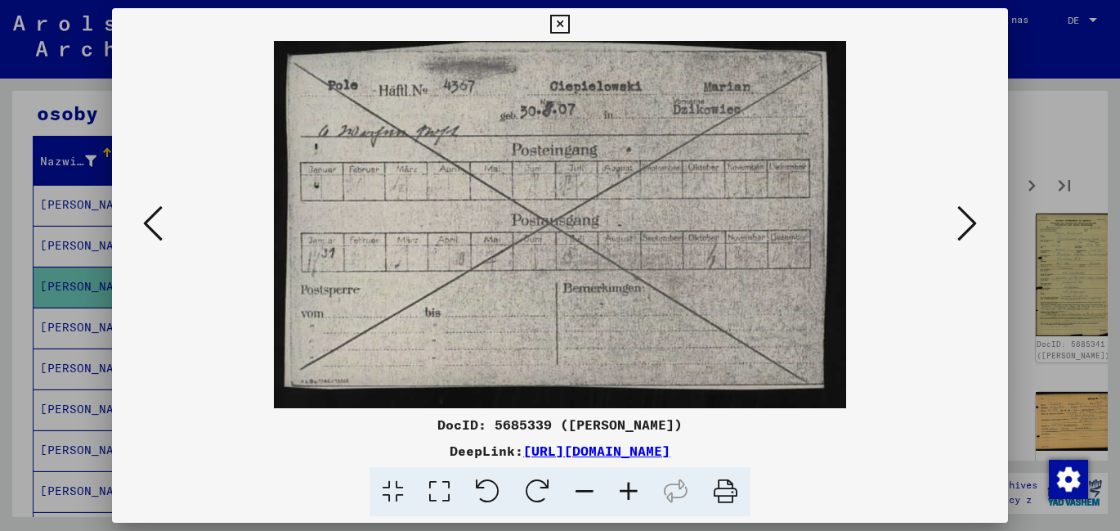
click at [971, 223] on icon at bounding box center [967, 223] width 20 height 39
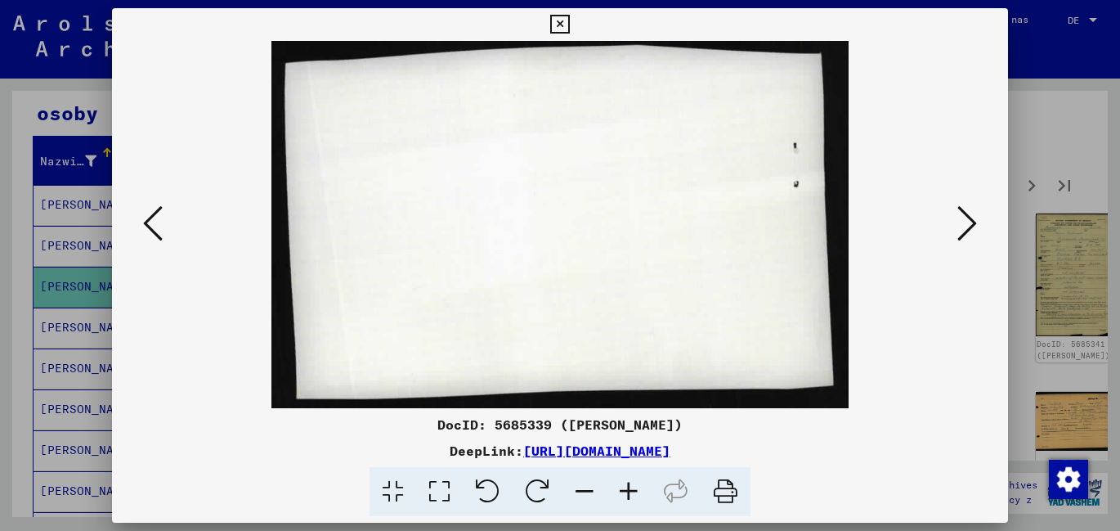
click at [971, 223] on icon at bounding box center [967, 223] width 20 height 39
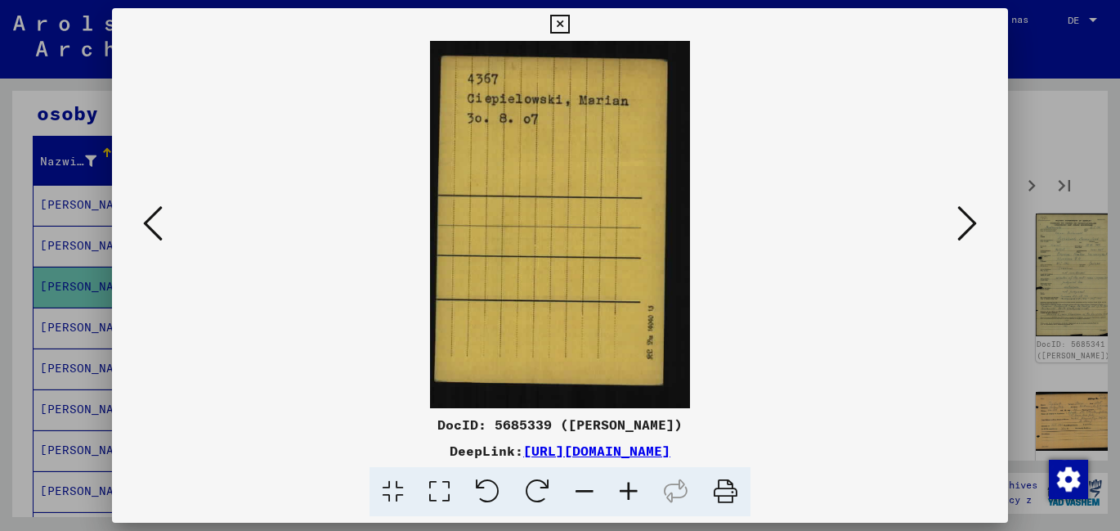
click at [971, 223] on icon at bounding box center [967, 223] width 20 height 39
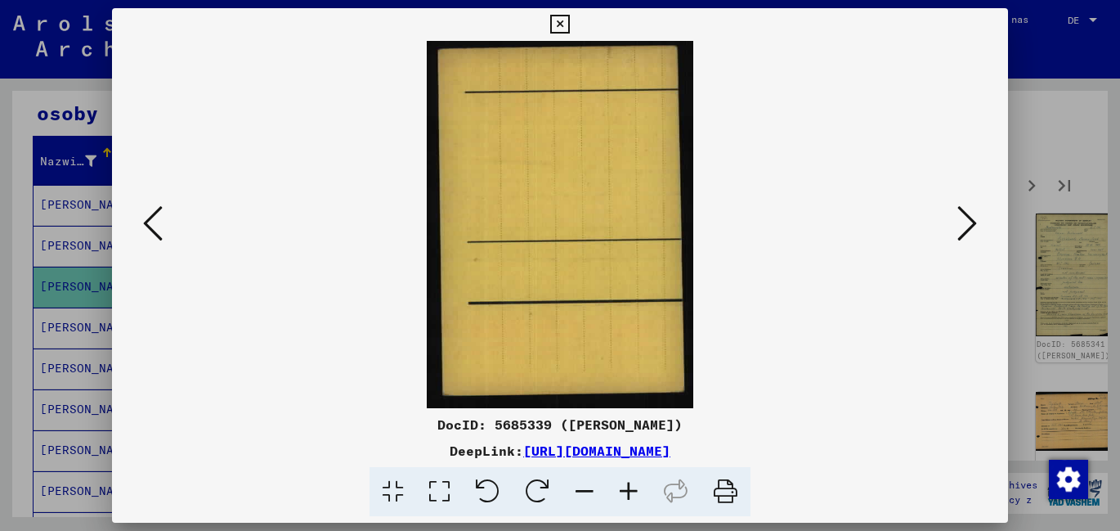
click at [971, 223] on icon at bounding box center [967, 223] width 20 height 39
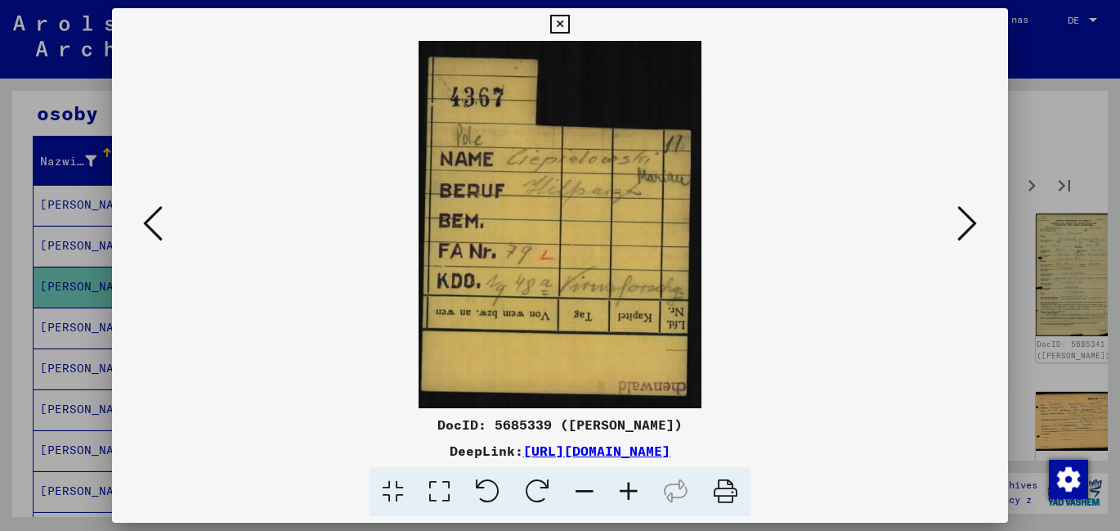
click at [971, 223] on icon at bounding box center [967, 223] width 20 height 39
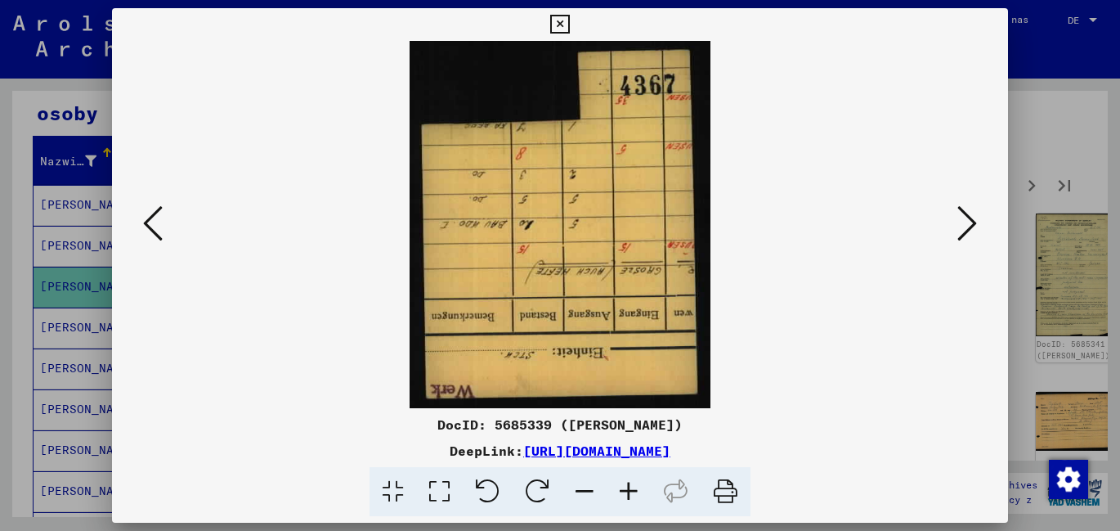
click at [971, 223] on icon at bounding box center [967, 223] width 20 height 39
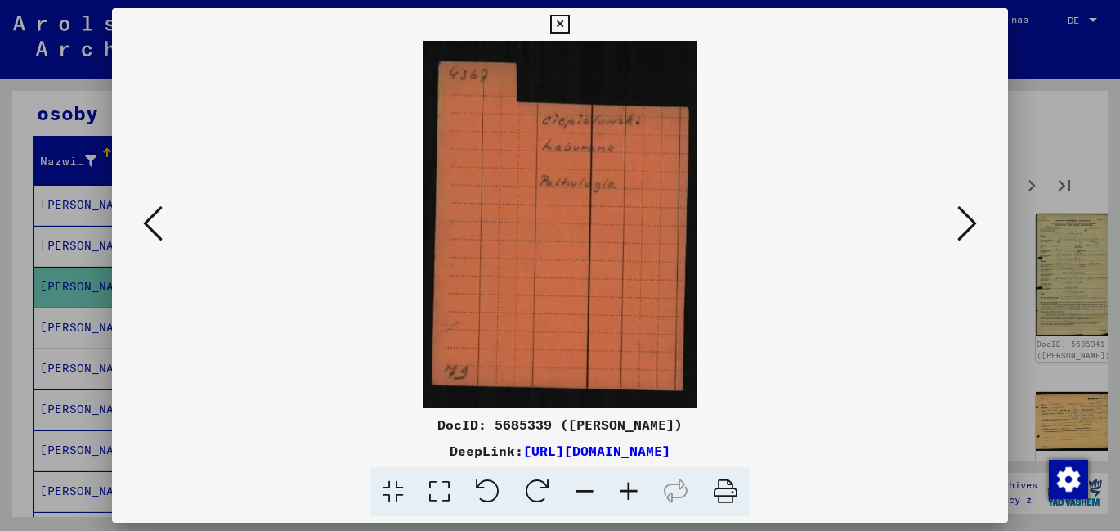
click at [971, 223] on icon at bounding box center [967, 223] width 20 height 39
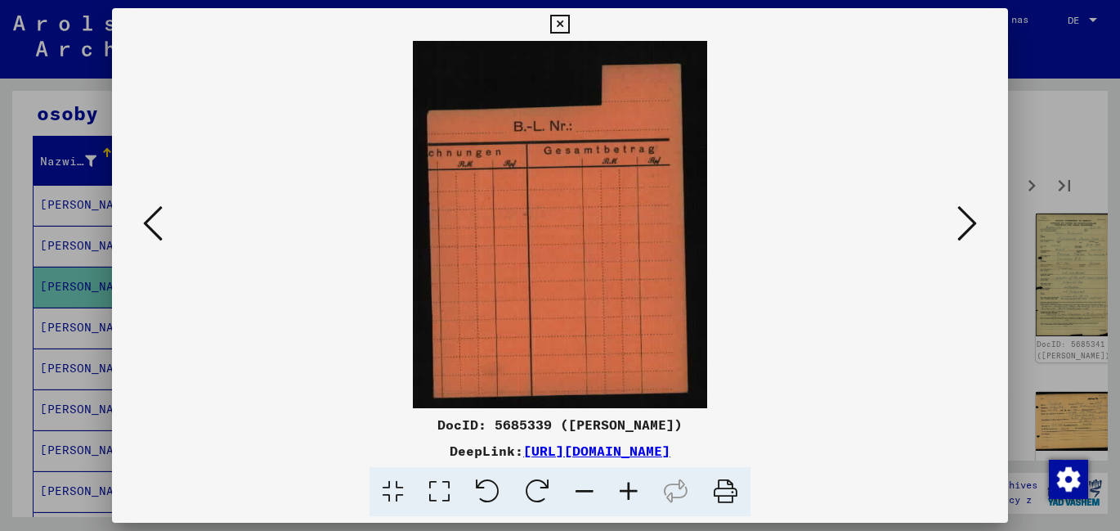
click at [971, 223] on icon at bounding box center [967, 223] width 20 height 39
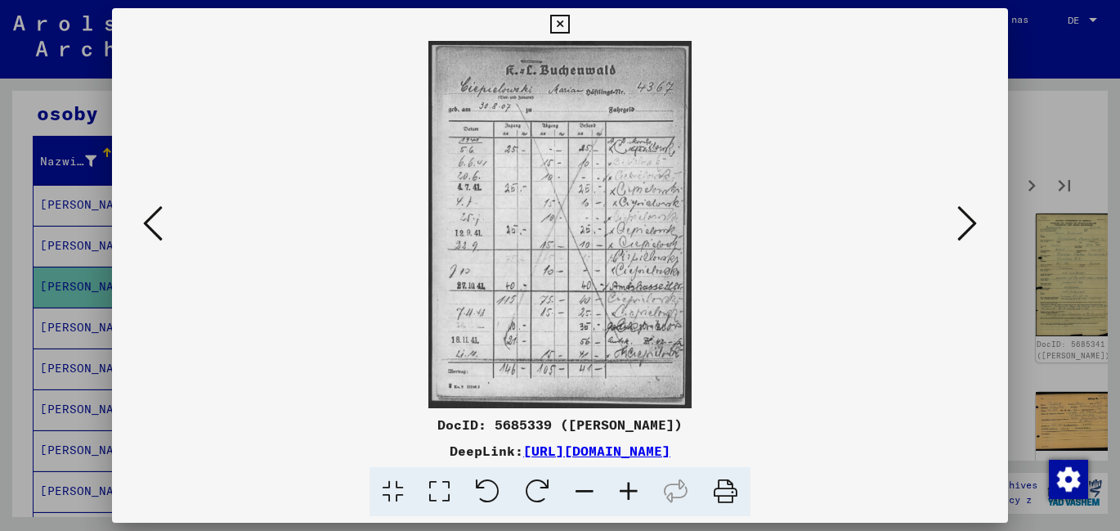
click at [971, 223] on icon at bounding box center [967, 223] width 20 height 39
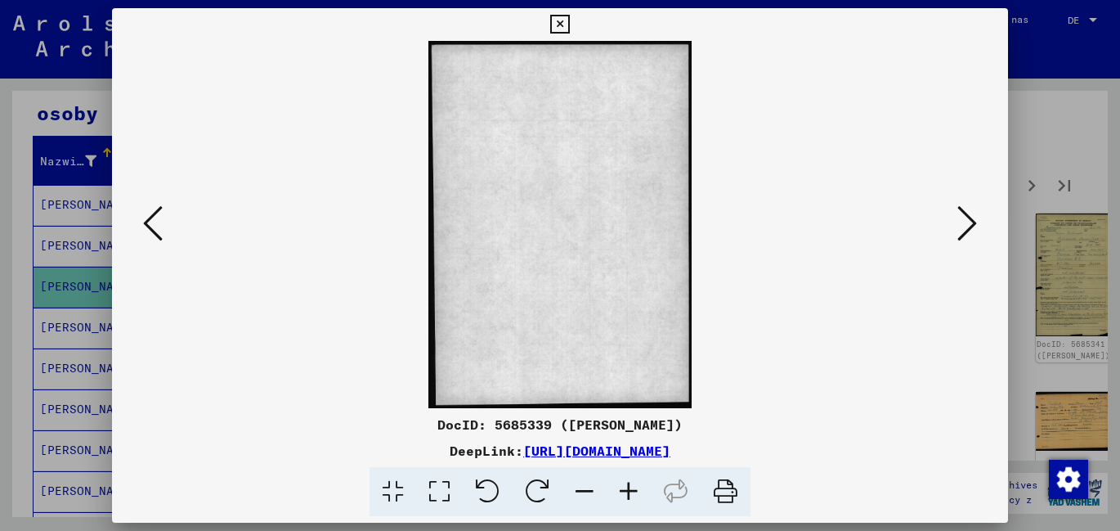
click at [971, 223] on icon at bounding box center [967, 223] width 20 height 39
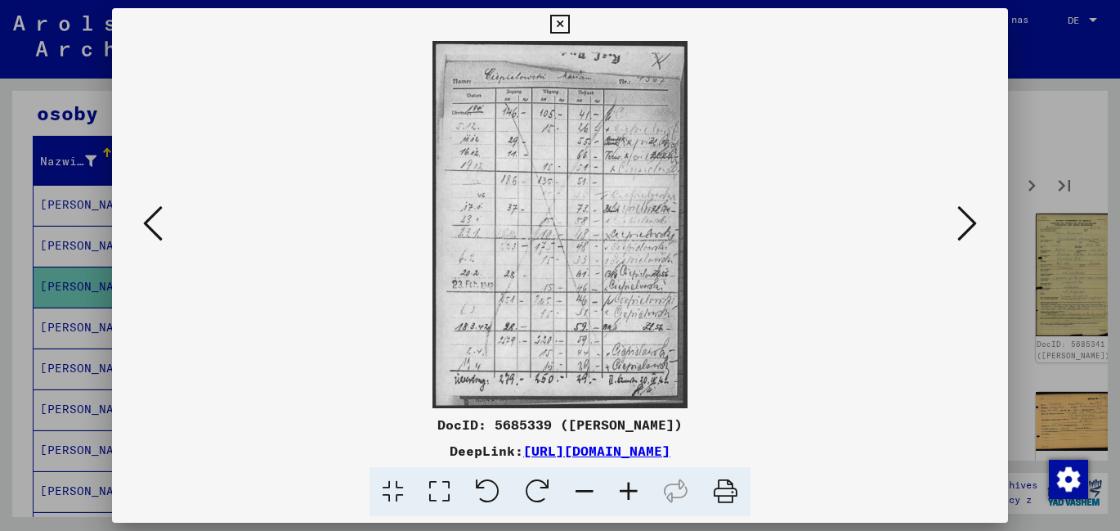
click at [971, 223] on icon at bounding box center [967, 223] width 20 height 39
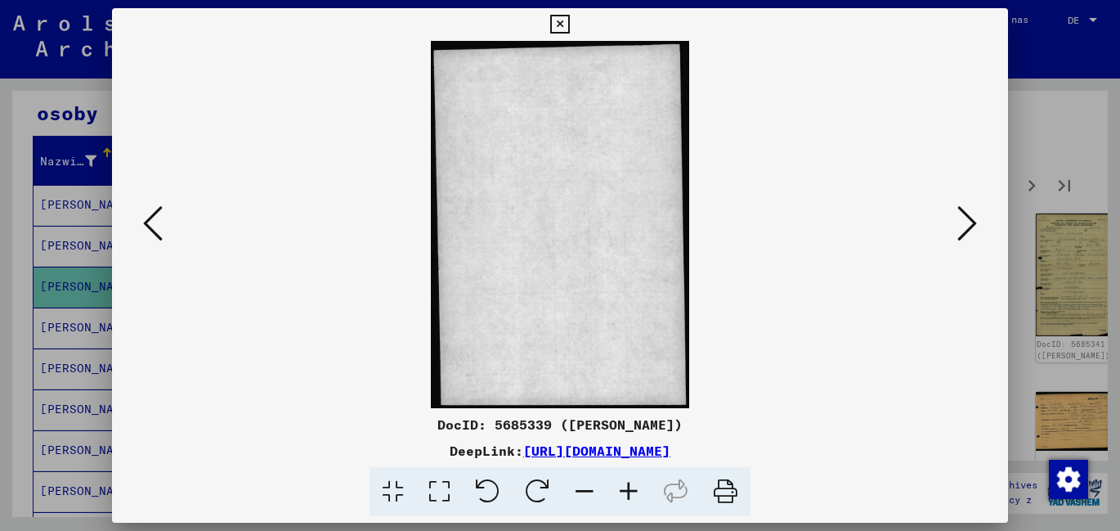
click at [971, 223] on icon at bounding box center [967, 223] width 20 height 39
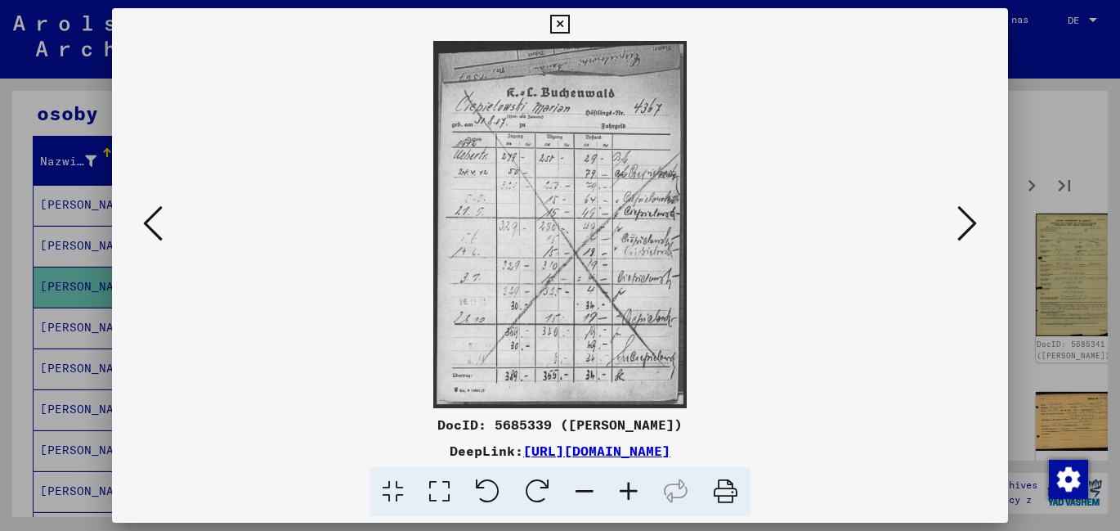
click at [971, 223] on icon at bounding box center [967, 223] width 20 height 39
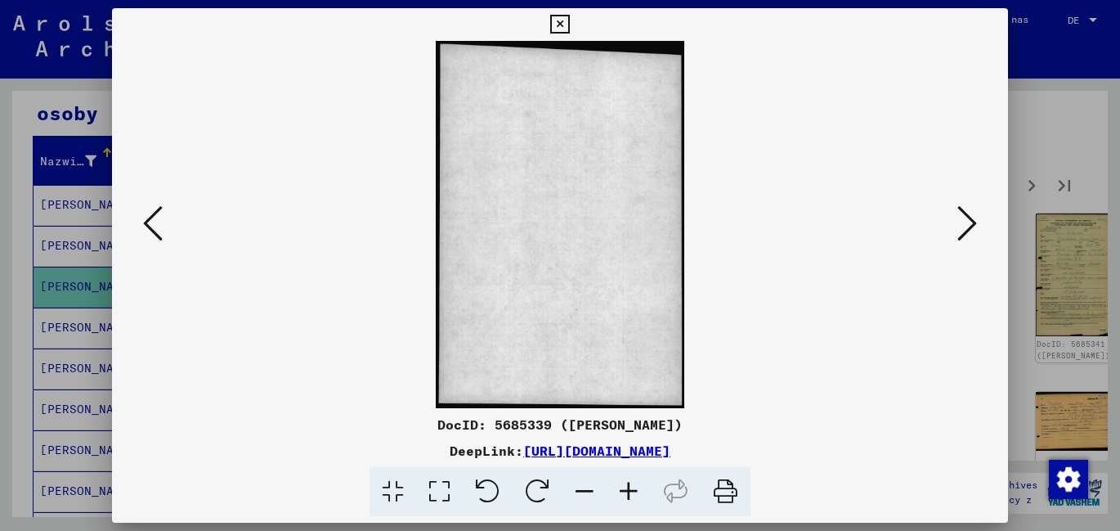
click at [971, 223] on icon at bounding box center [967, 223] width 20 height 39
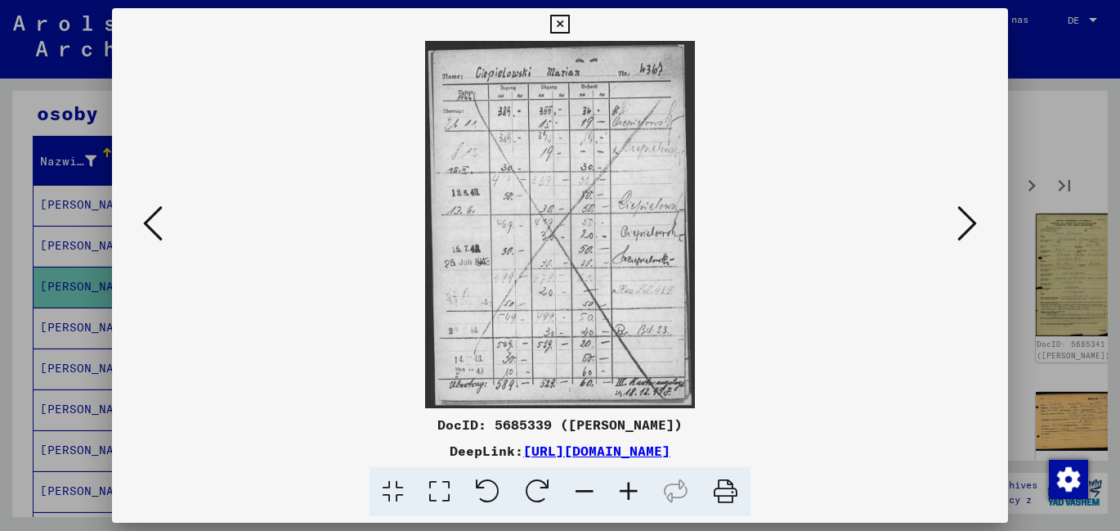
click at [971, 223] on icon at bounding box center [967, 223] width 20 height 39
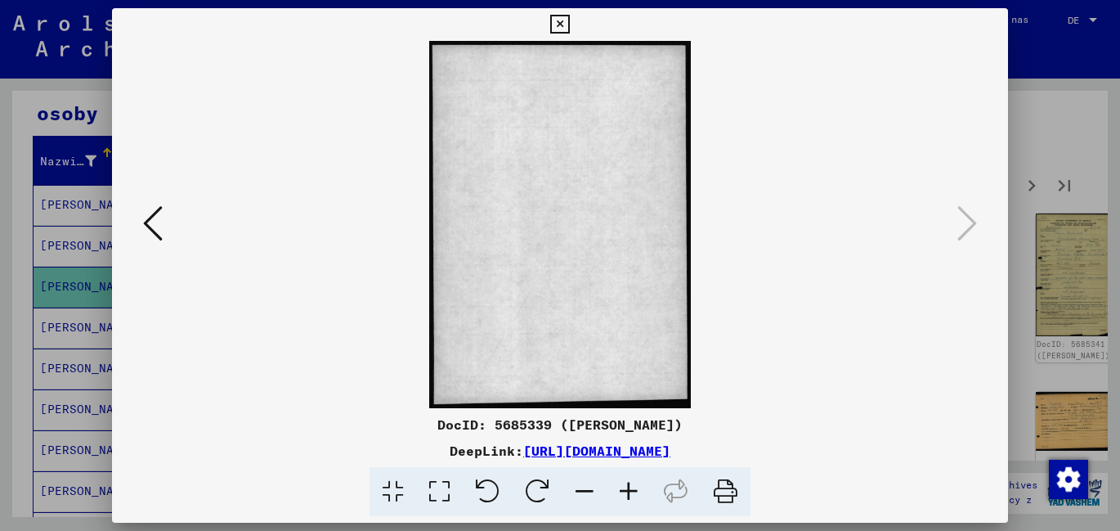
click at [559, 23] on icon at bounding box center [559, 25] width 19 height 20
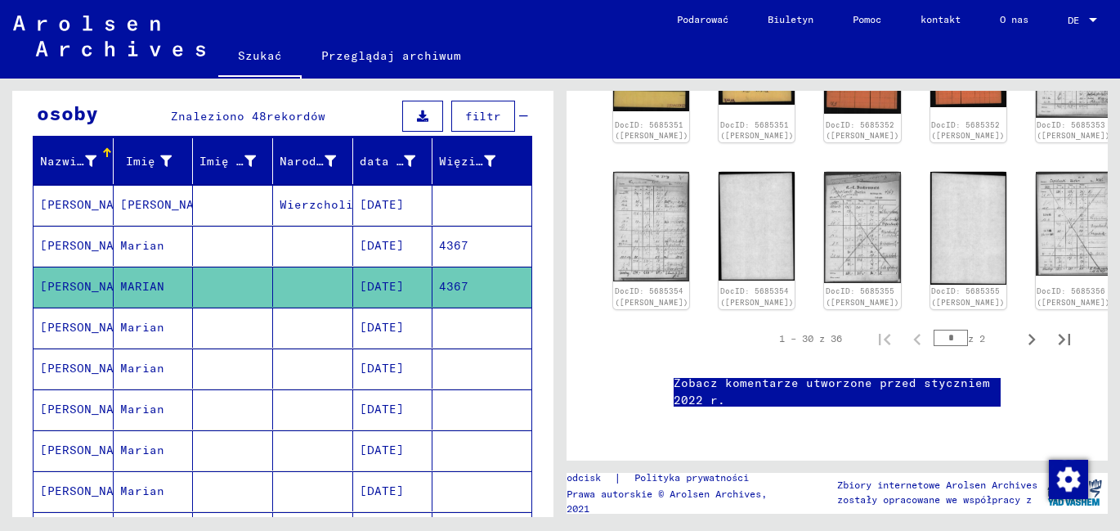
scroll to position [938, 0]
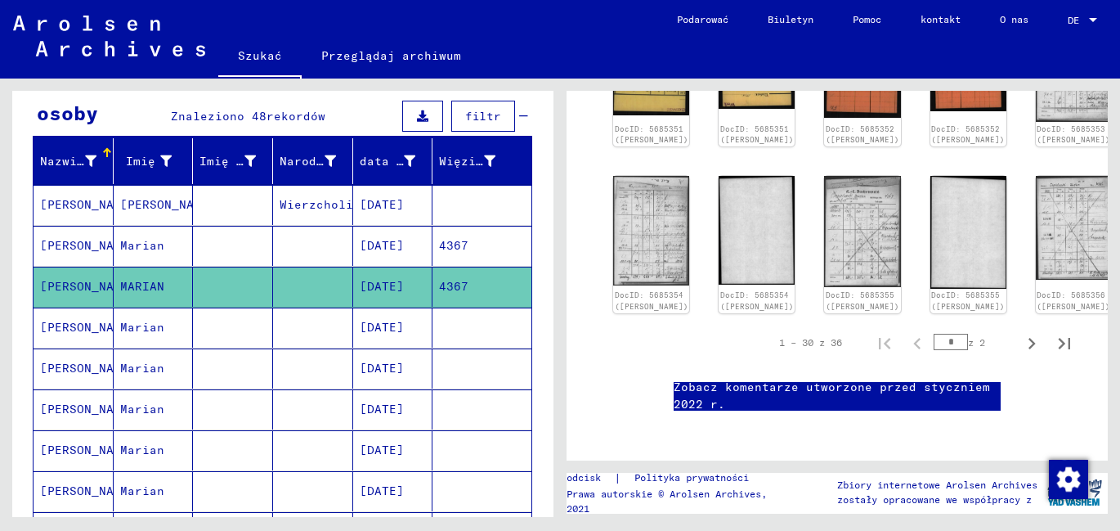
click at [395, 332] on font "[DATE]" at bounding box center [382, 327] width 44 height 17
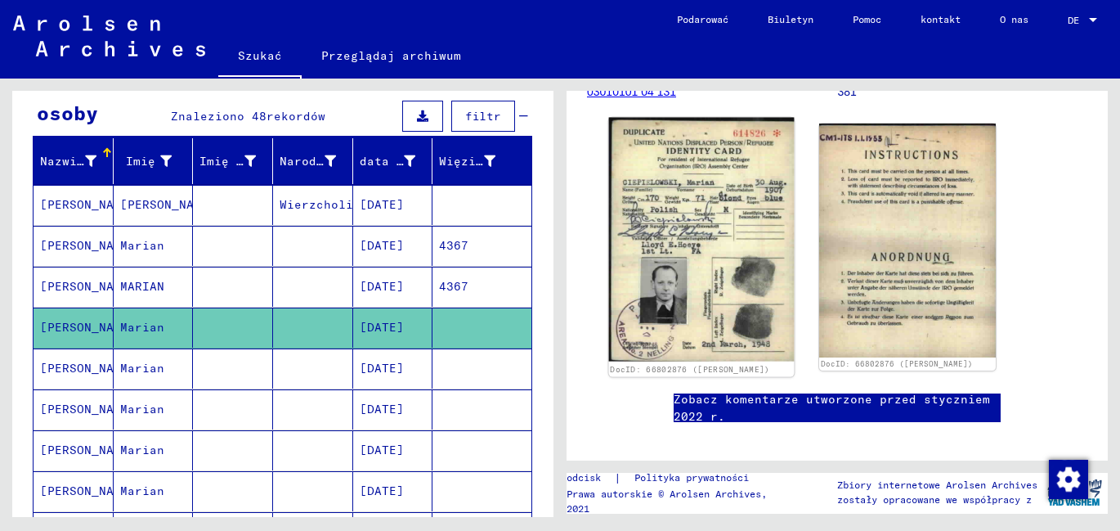
scroll to position [245, 0]
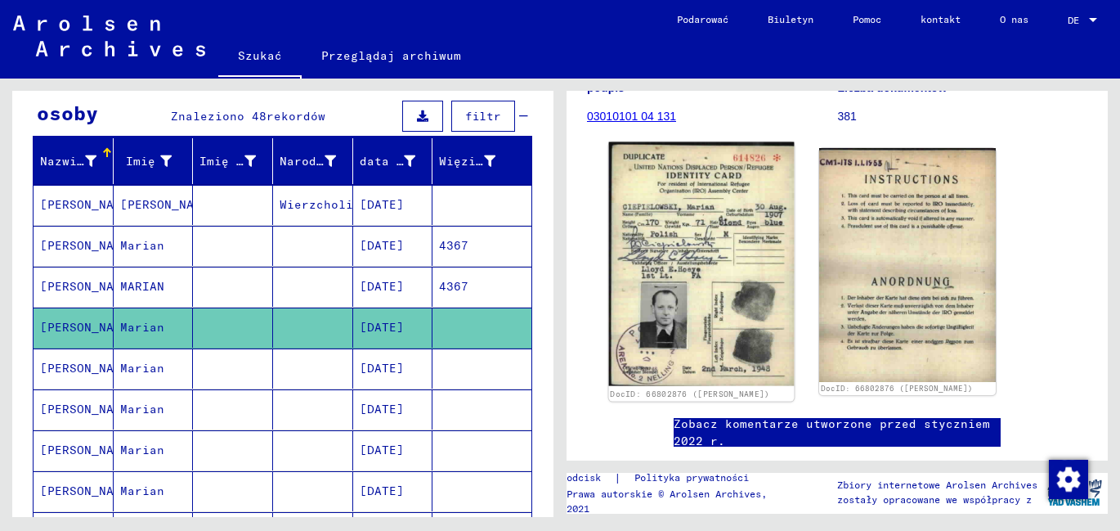
click at [710, 246] on img at bounding box center [702, 264] width 186 height 244
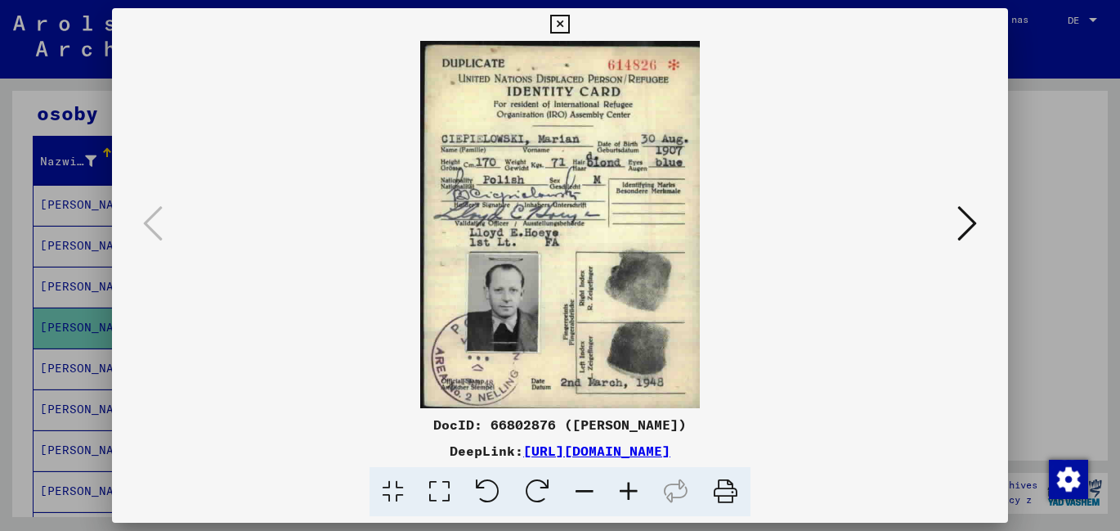
click at [628, 487] on icon at bounding box center [629, 492] width 44 height 50
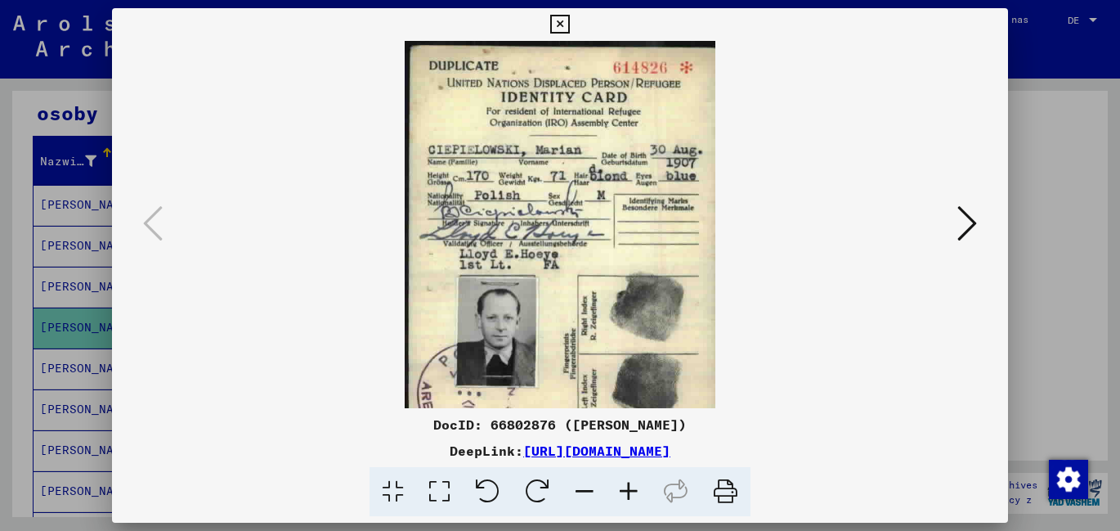
click at [628, 487] on icon at bounding box center [629, 492] width 44 height 50
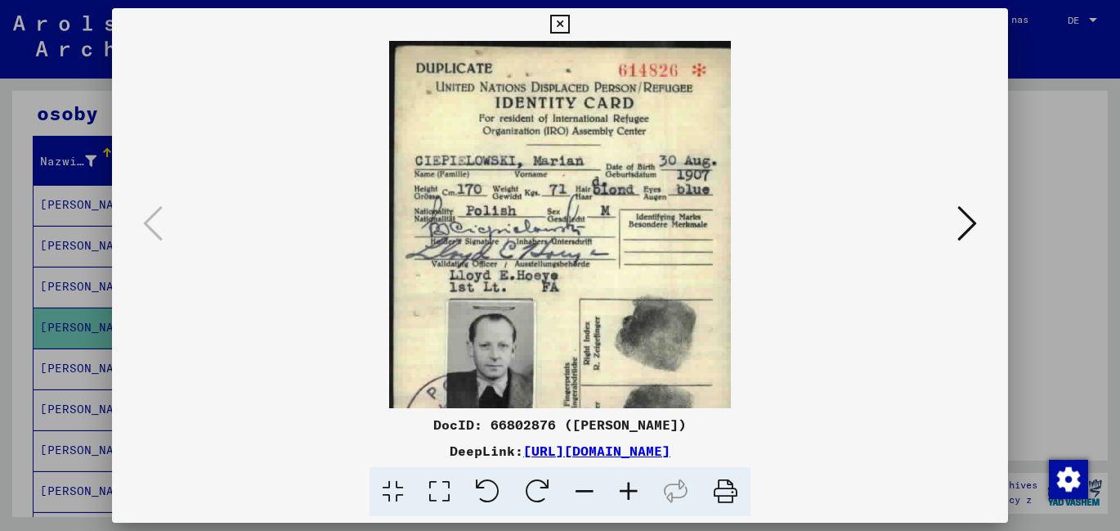
click at [628, 487] on icon at bounding box center [629, 492] width 44 height 50
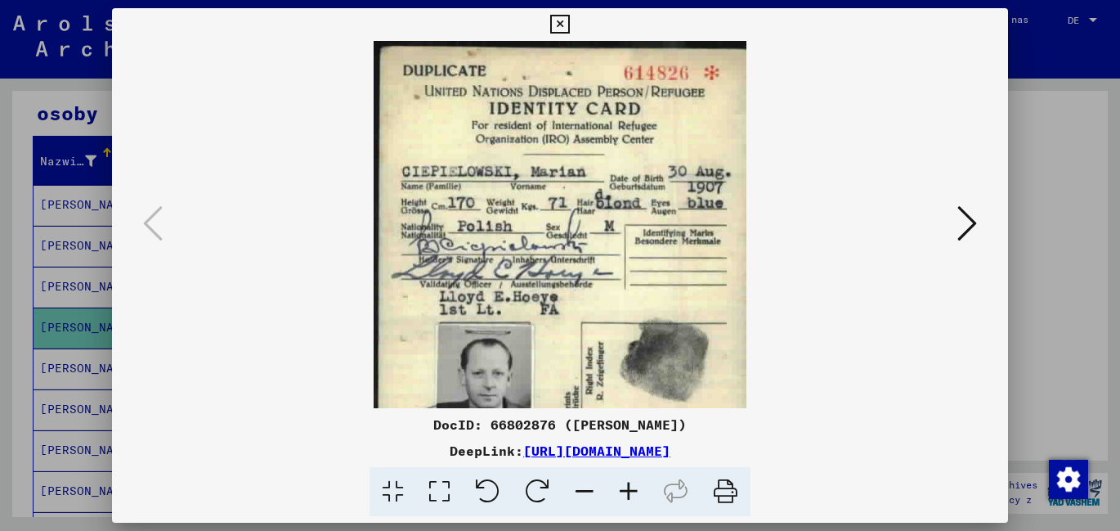
click at [628, 487] on icon at bounding box center [629, 492] width 44 height 50
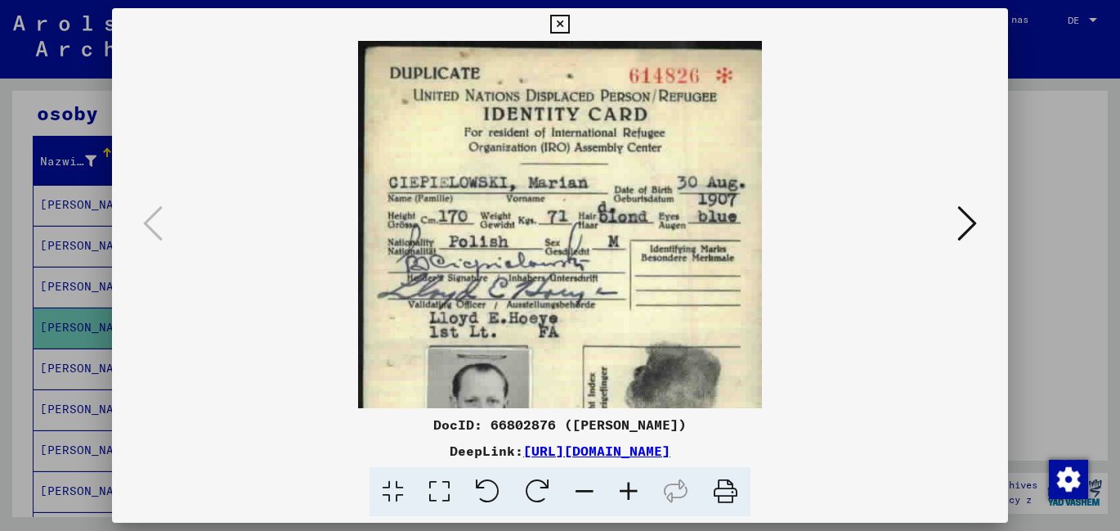
click at [628, 487] on icon at bounding box center [629, 492] width 44 height 50
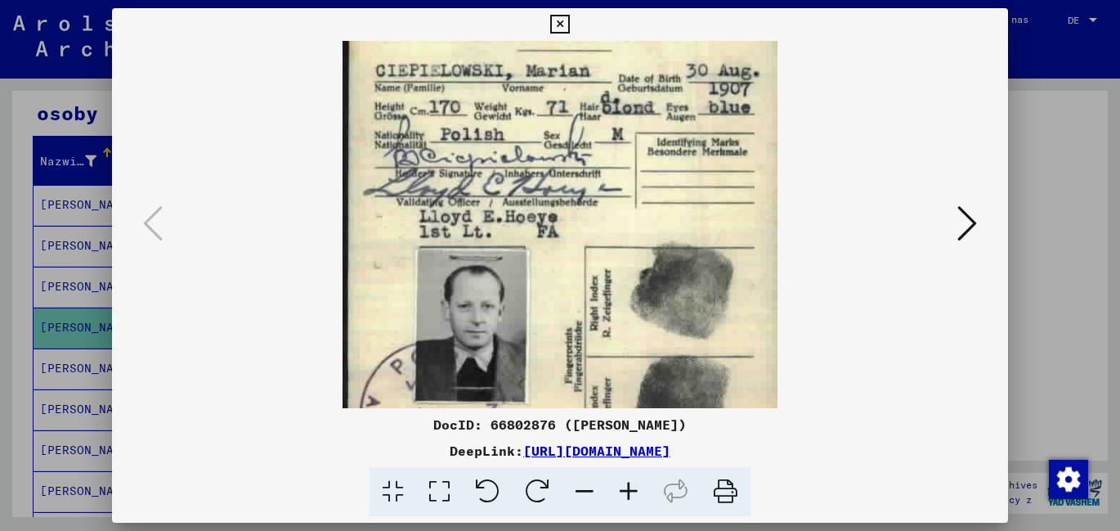
scroll to position [132, 0]
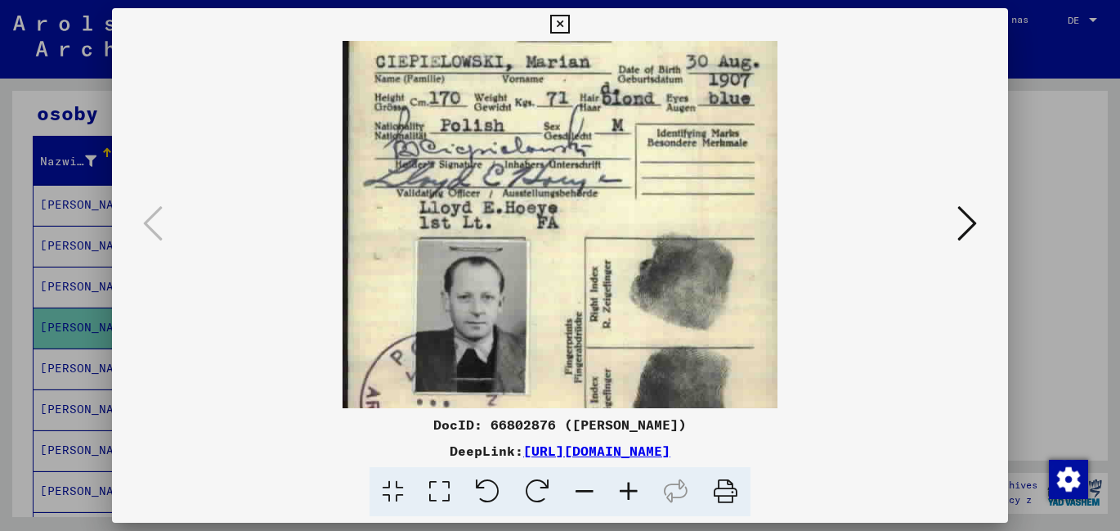
drag, startPoint x: 608, startPoint y: 360, endPoint x: 611, endPoint y: 228, distance: 131.6
click at [611, 228] on img at bounding box center [560, 194] width 434 height 571
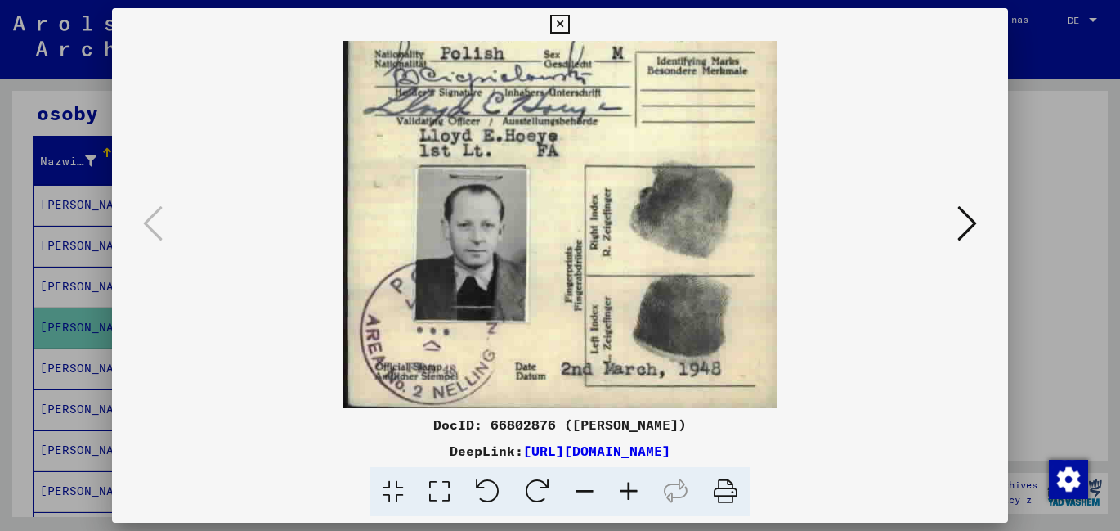
scroll to position [204, 0]
drag, startPoint x: 763, startPoint y: 338, endPoint x: 770, endPoint y: 221, distance: 117.1
click at [770, 221] on img at bounding box center [560, 122] width 434 height 571
click at [974, 221] on icon at bounding box center [967, 223] width 20 height 39
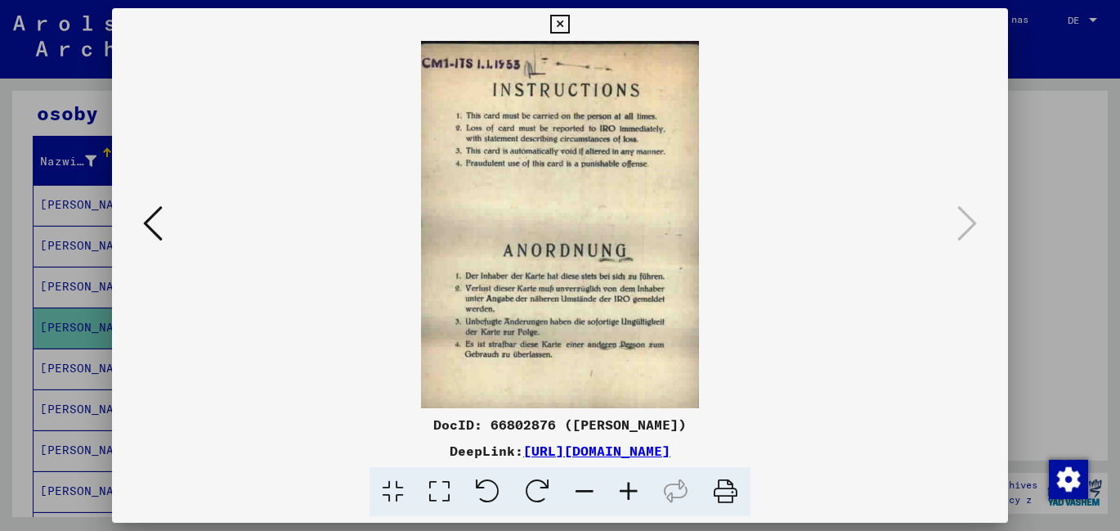
scroll to position [0, 0]
click at [558, 21] on icon at bounding box center [559, 25] width 19 height 20
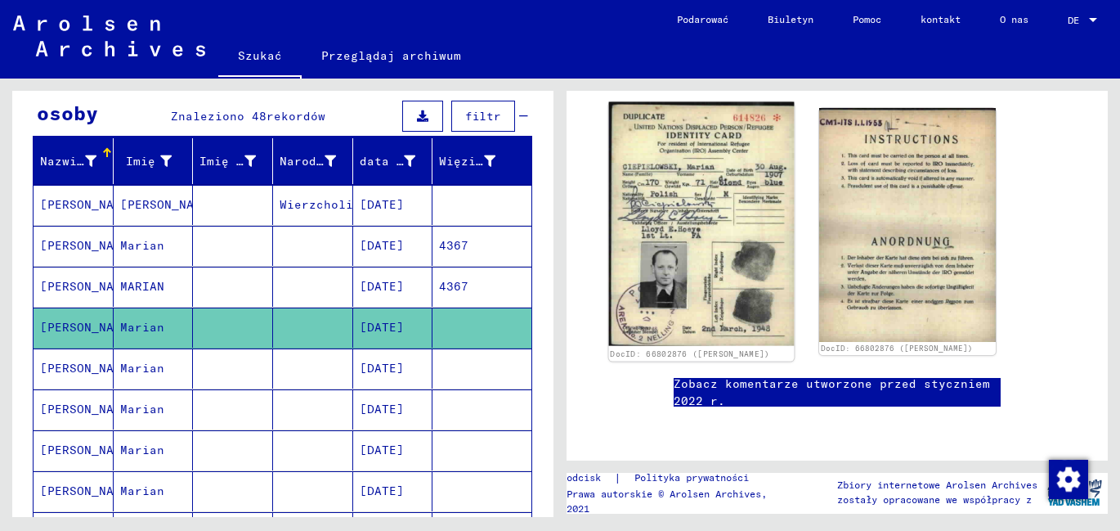
scroll to position [327, 0]
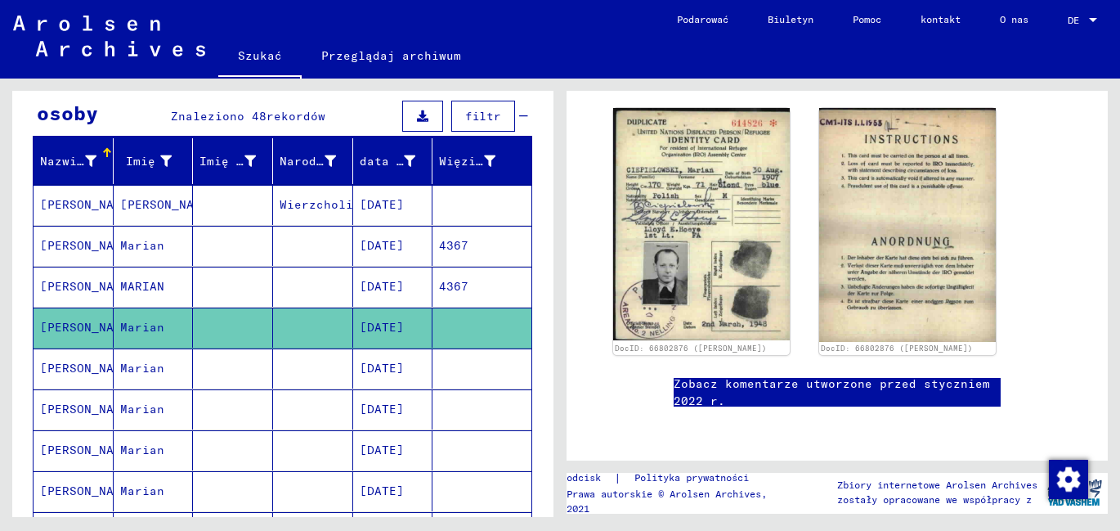
click at [390, 373] on font "[DATE]" at bounding box center [382, 367] width 44 height 15
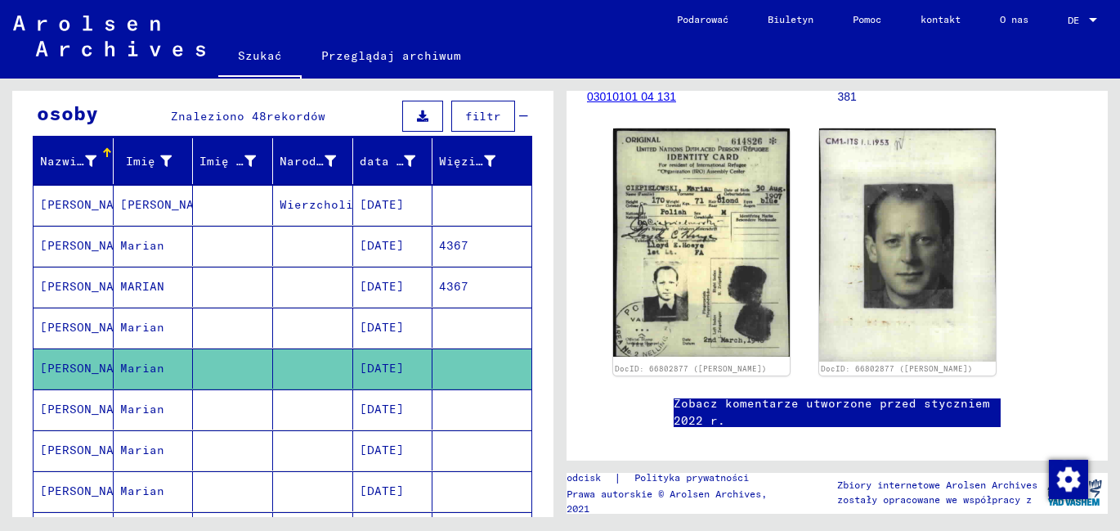
scroll to position [245, 0]
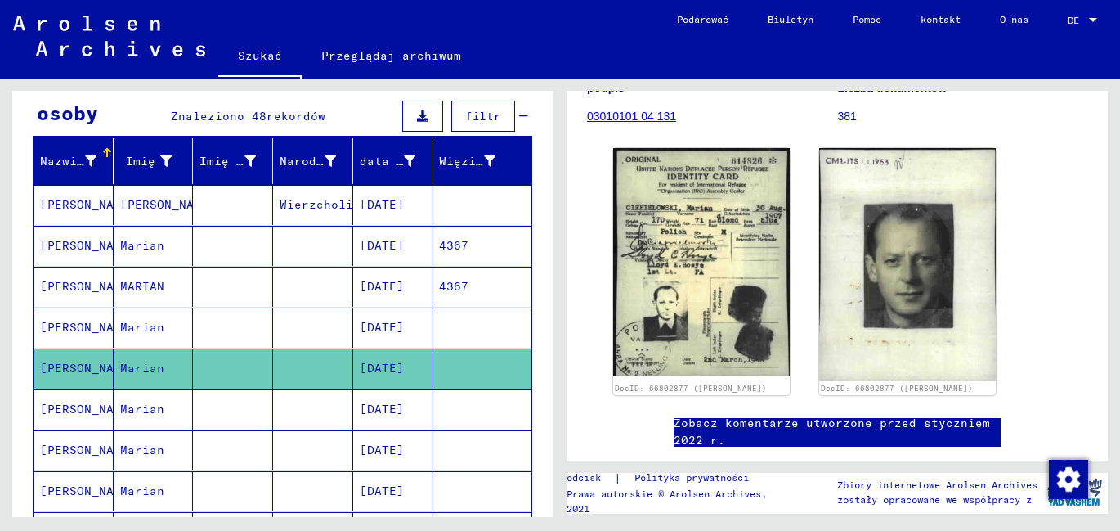
click at [383, 414] on font "[DATE]" at bounding box center [382, 408] width 44 height 15
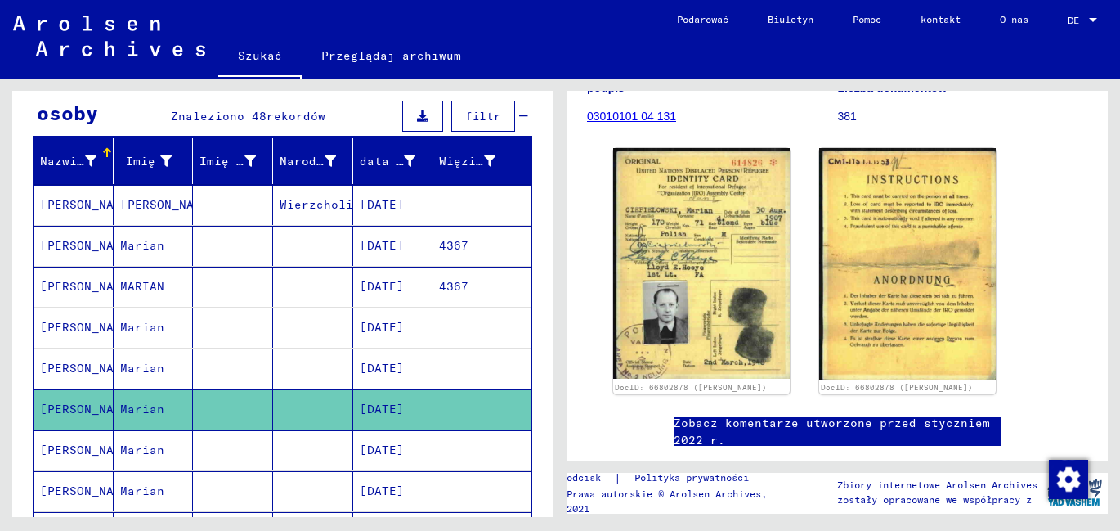
click at [385, 453] on font "[DATE]" at bounding box center [382, 449] width 44 height 15
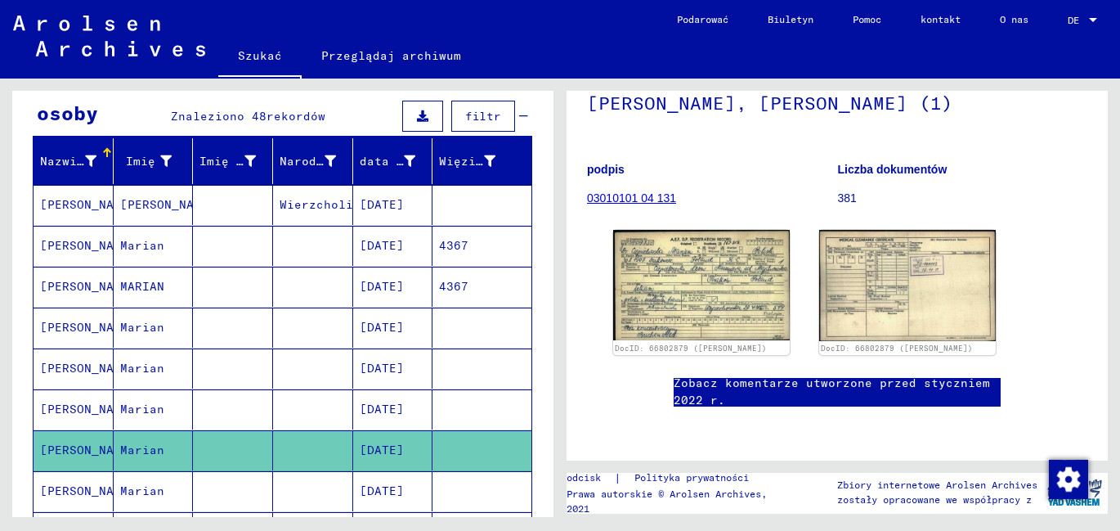
scroll to position [163, 0]
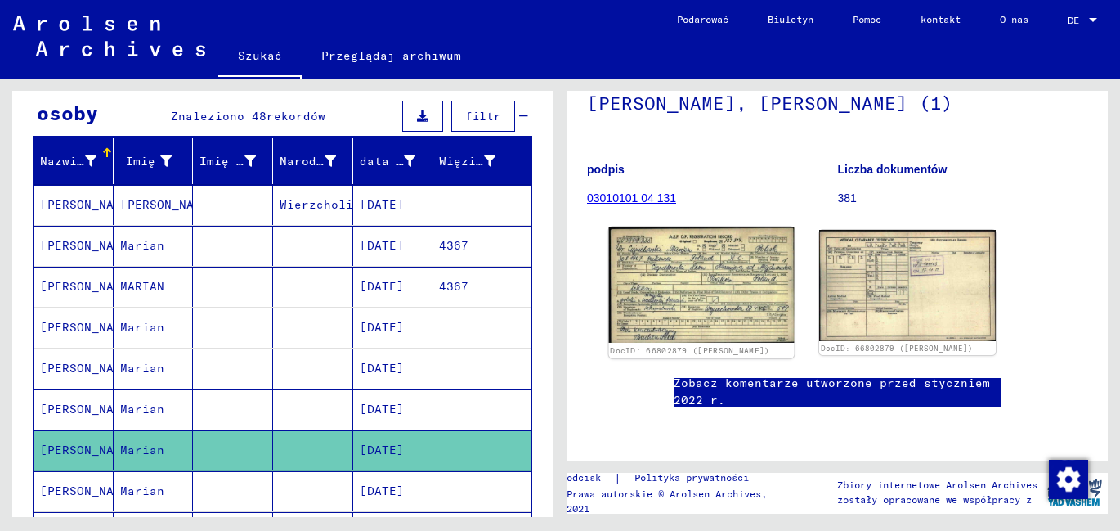
click at [691, 315] on img at bounding box center [702, 284] width 186 height 116
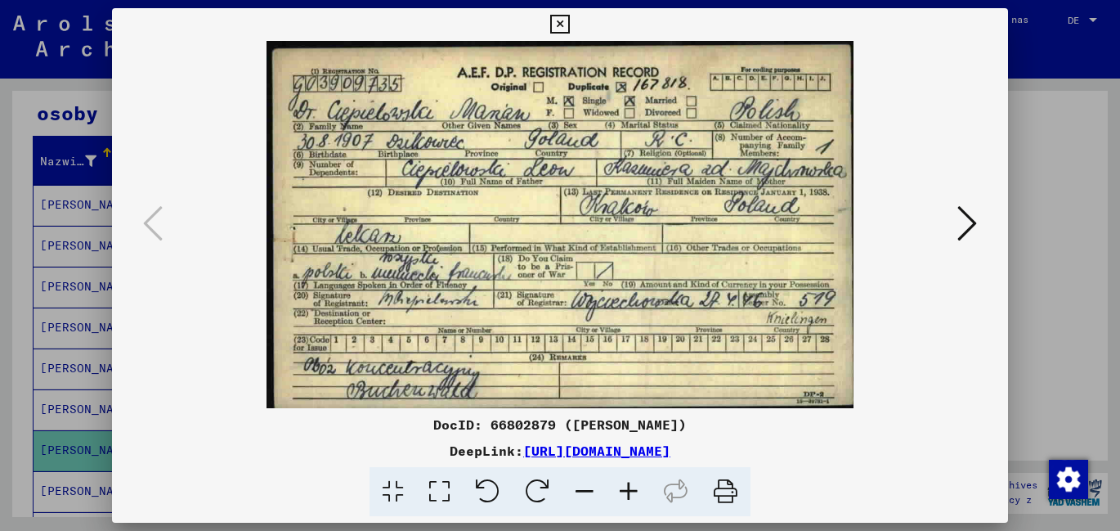
click at [972, 222] on icon at bounding box center [967, 223] width 20 height 39
